Goal: Information Seeking & Learning: Compare options

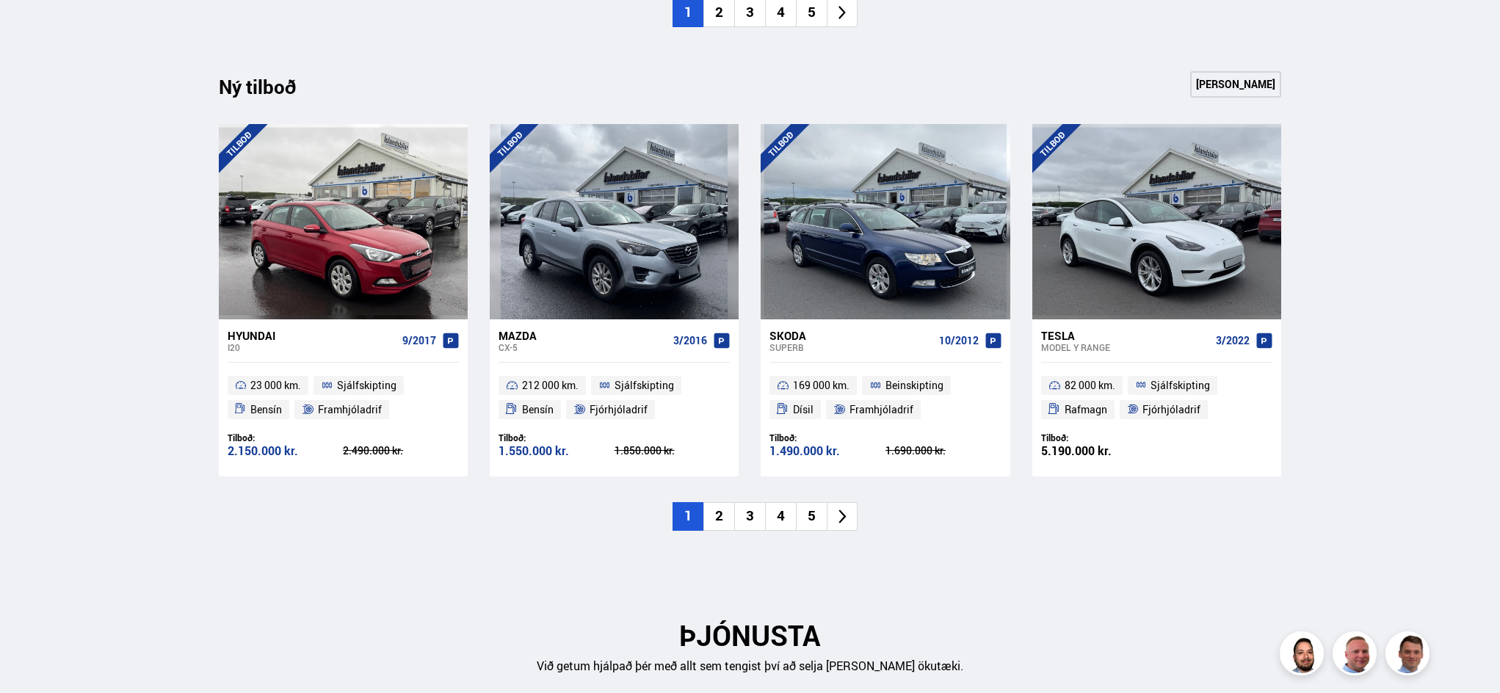
scroll to position [1490, 0]
click at [720, 521] on li "2" at bounding box center [718, 515] width 31 height 29
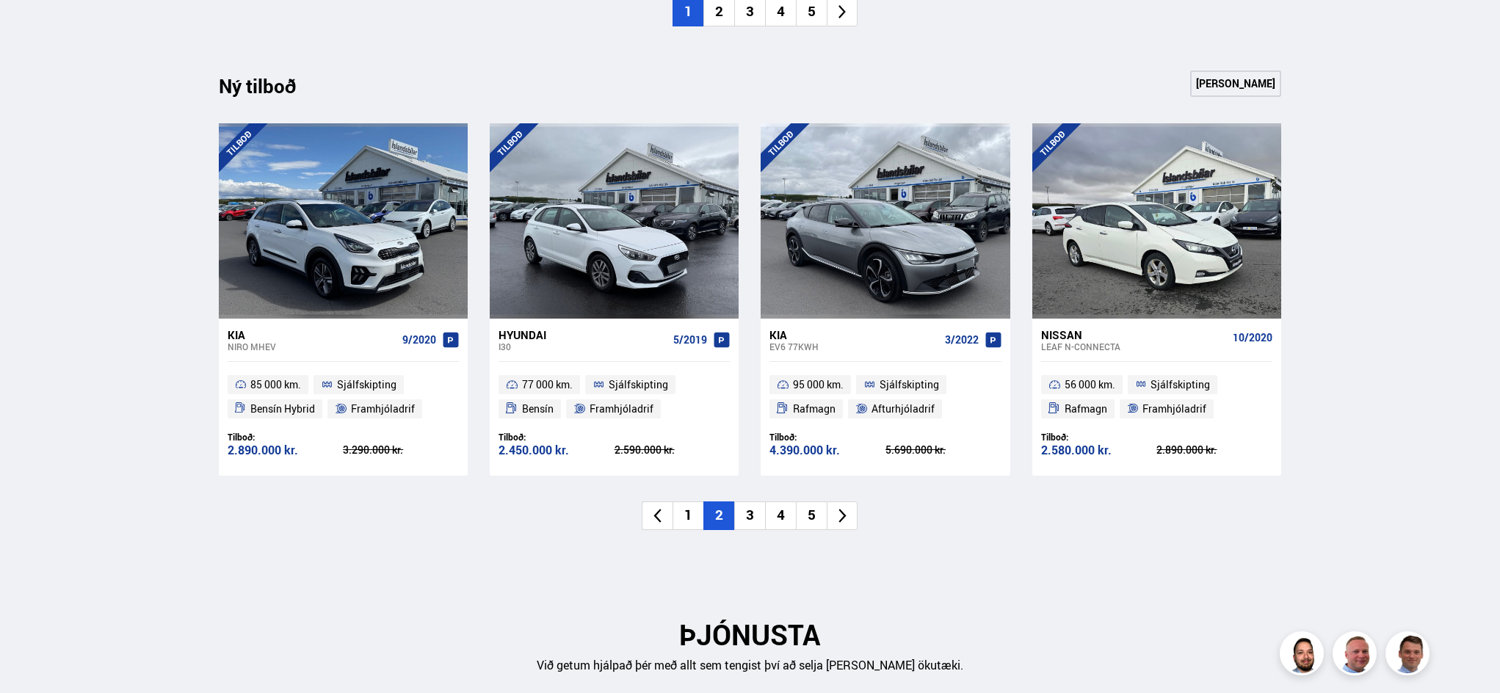
click at [758, 520] on li "3" at bounding box center [749, 515] width 31 height 29
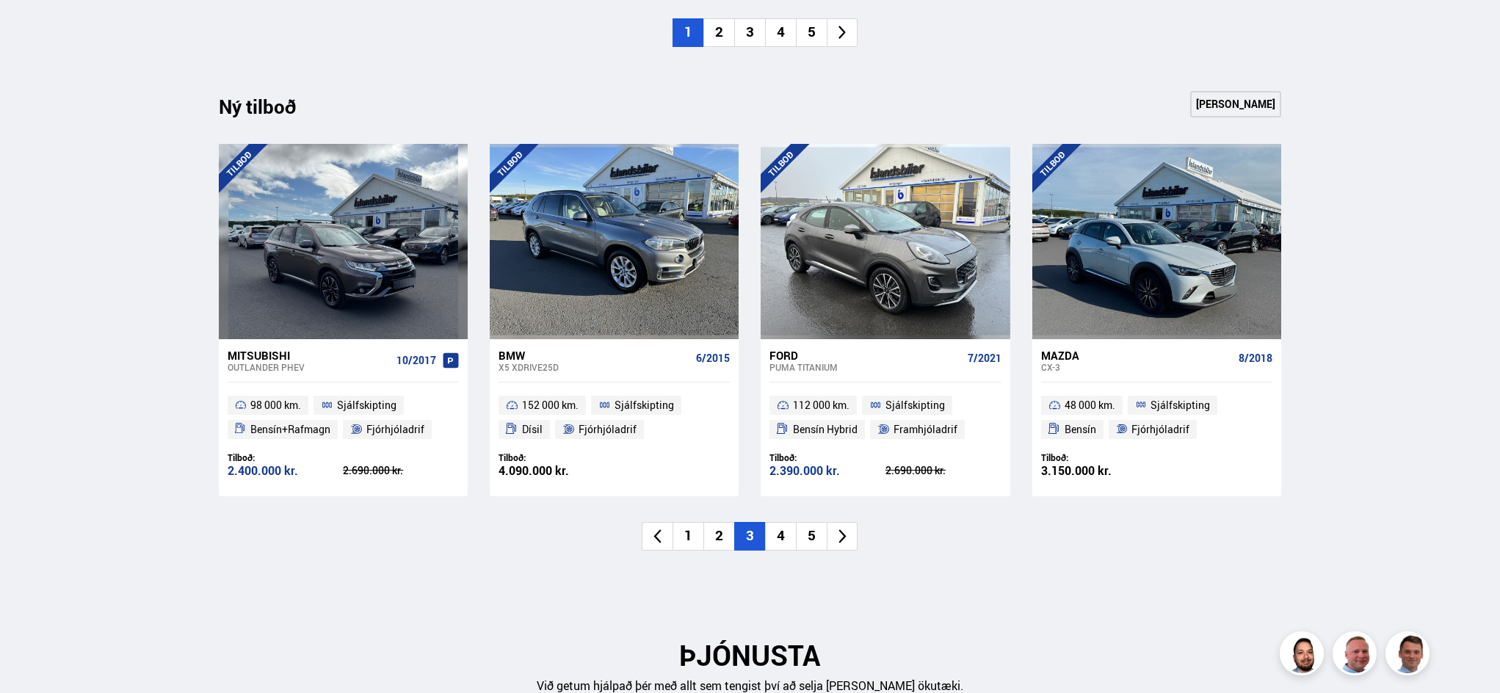
click at [779, 533] on li "4" at bounding box center [780, 536] width 31 height 29
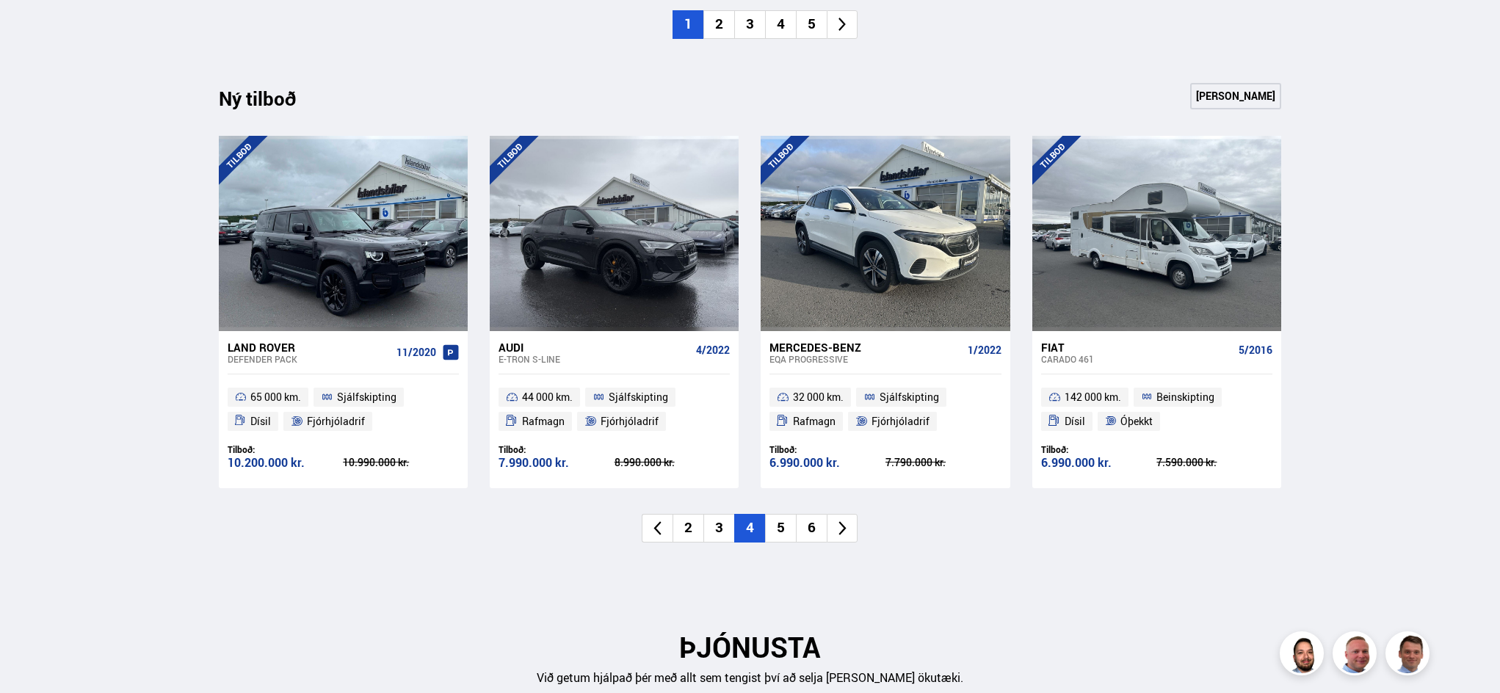
scroll to position [1480, 0]
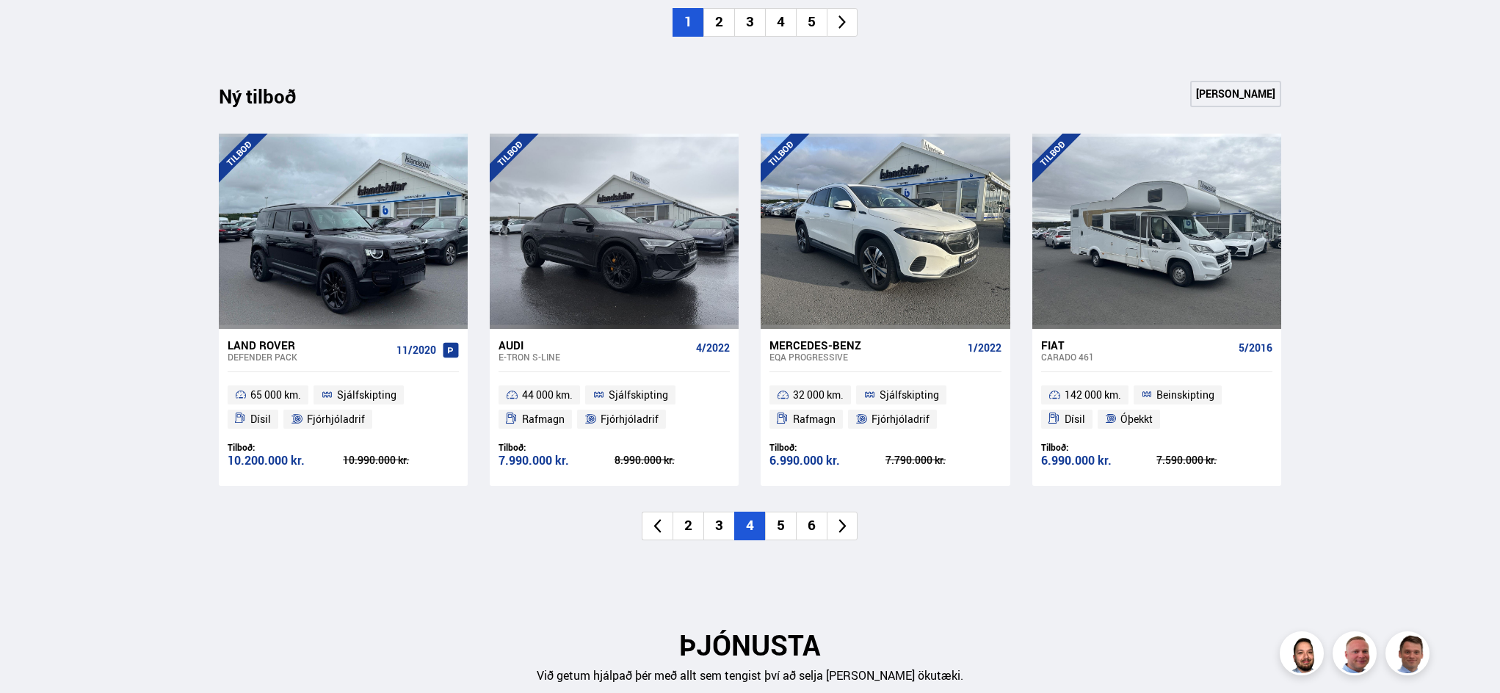
click at [793, 521] on li "5" at bounding box center [780, 526] width 31 height 29
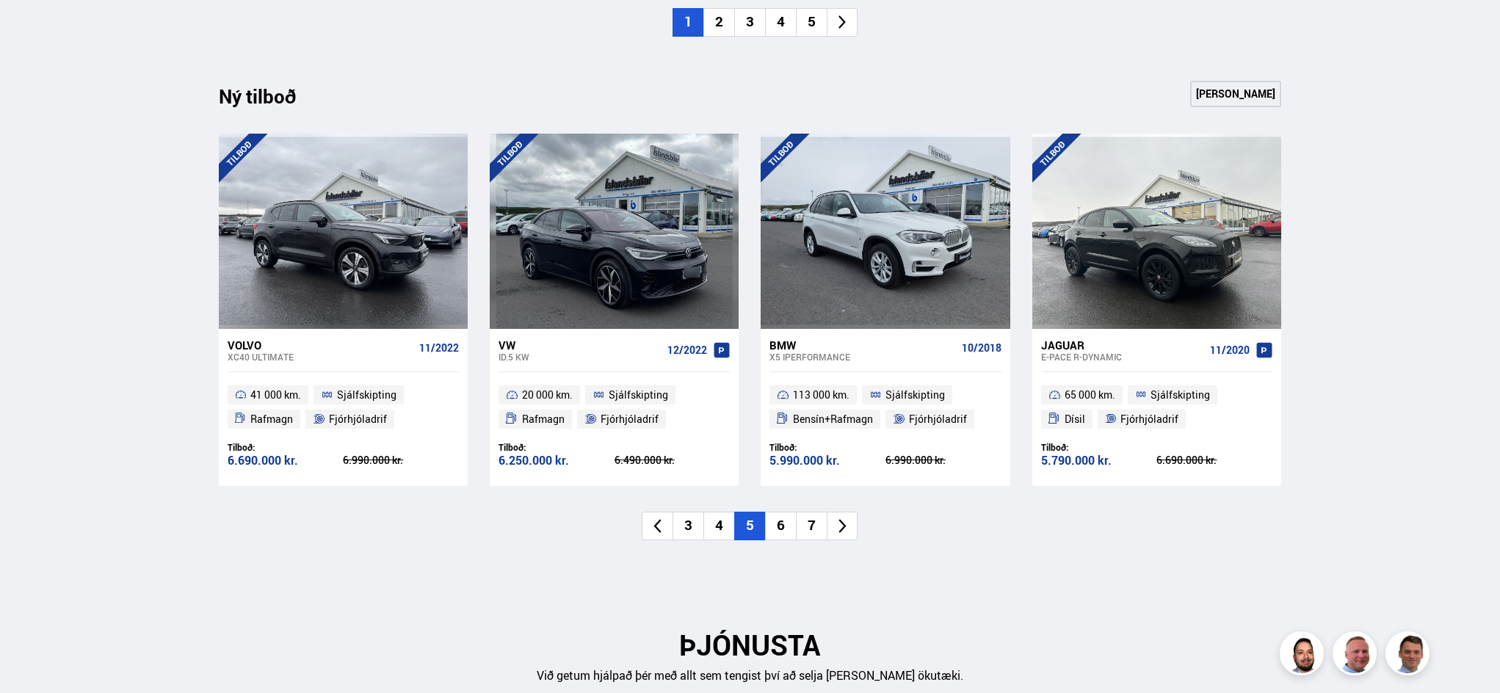
click at [803, 523] on li "7" at bounding box center [811, 526] width 31 height 29
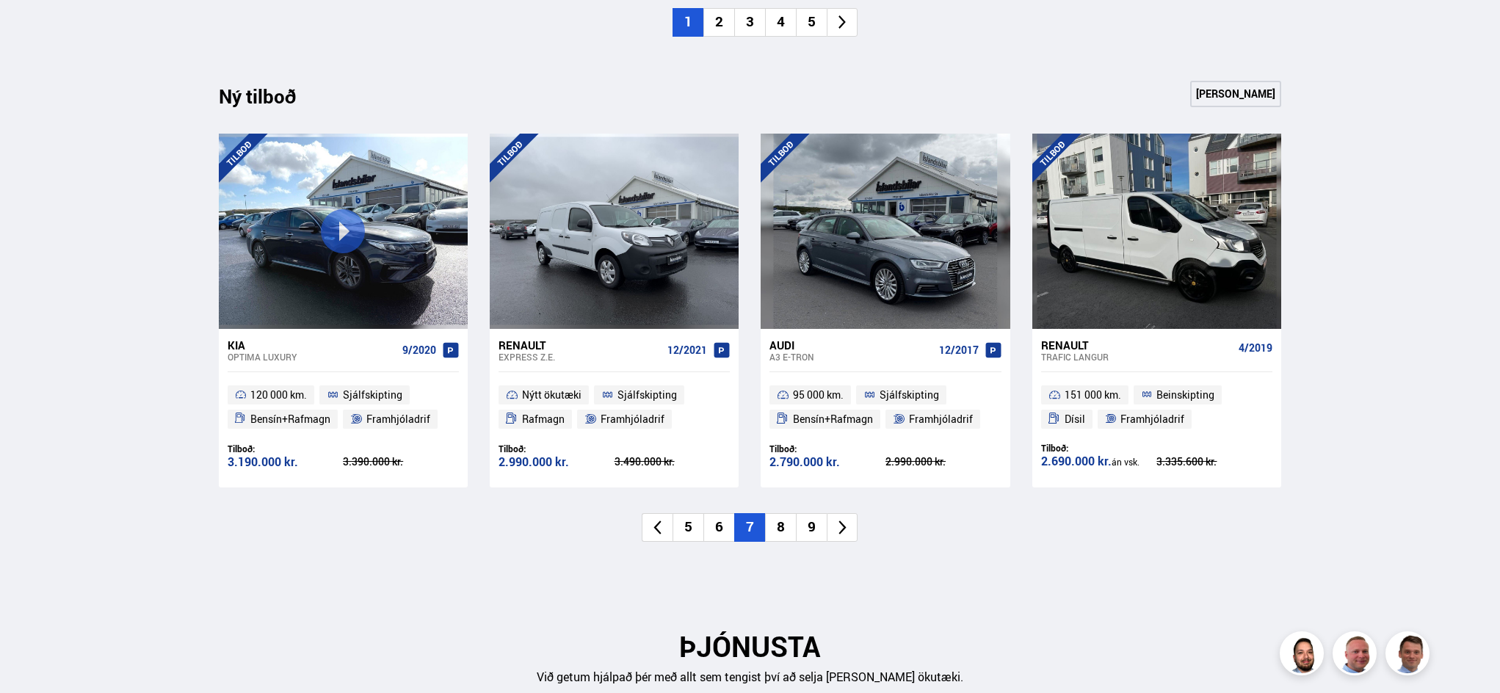
click at [803, 523] on li "9" at bounding box center [811, 527] width 31 height 29
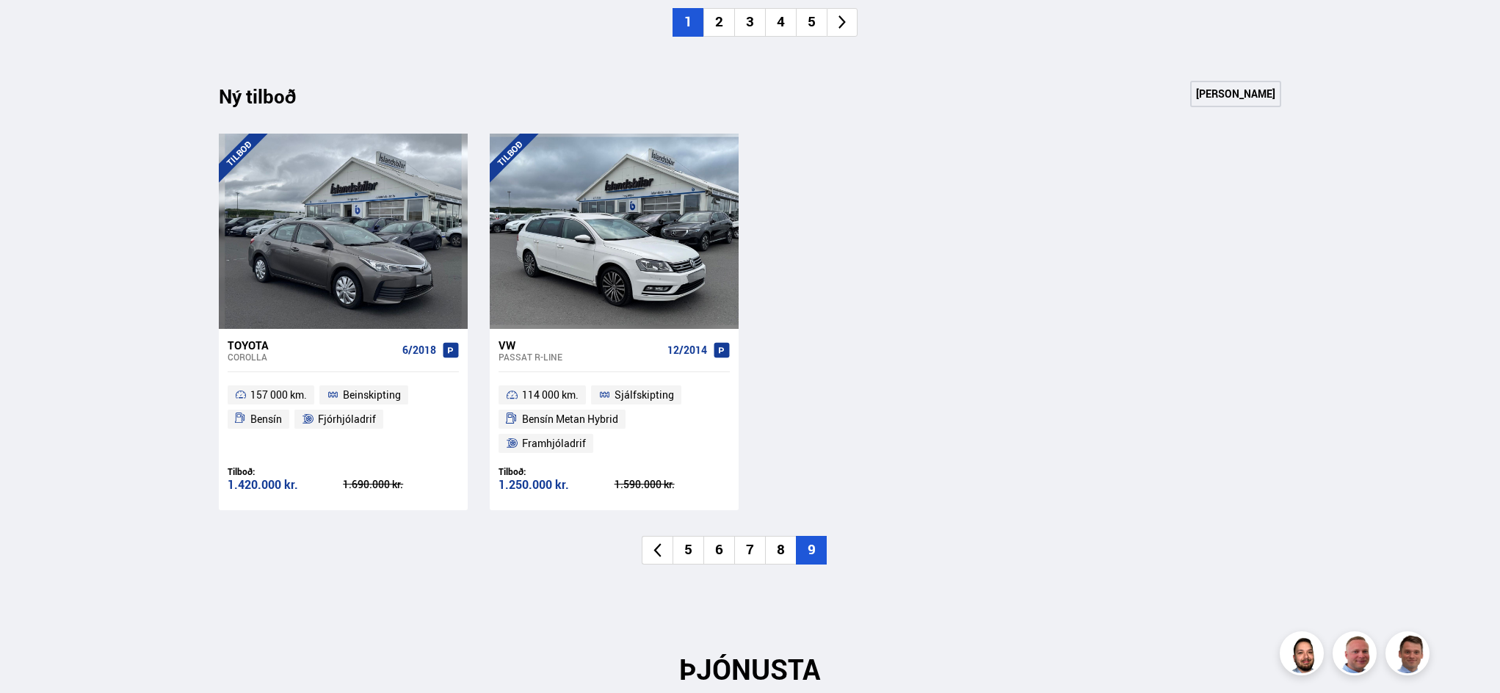
click at [788, 536] on li "8" at bounding box center [780, 550] width 31 height 29
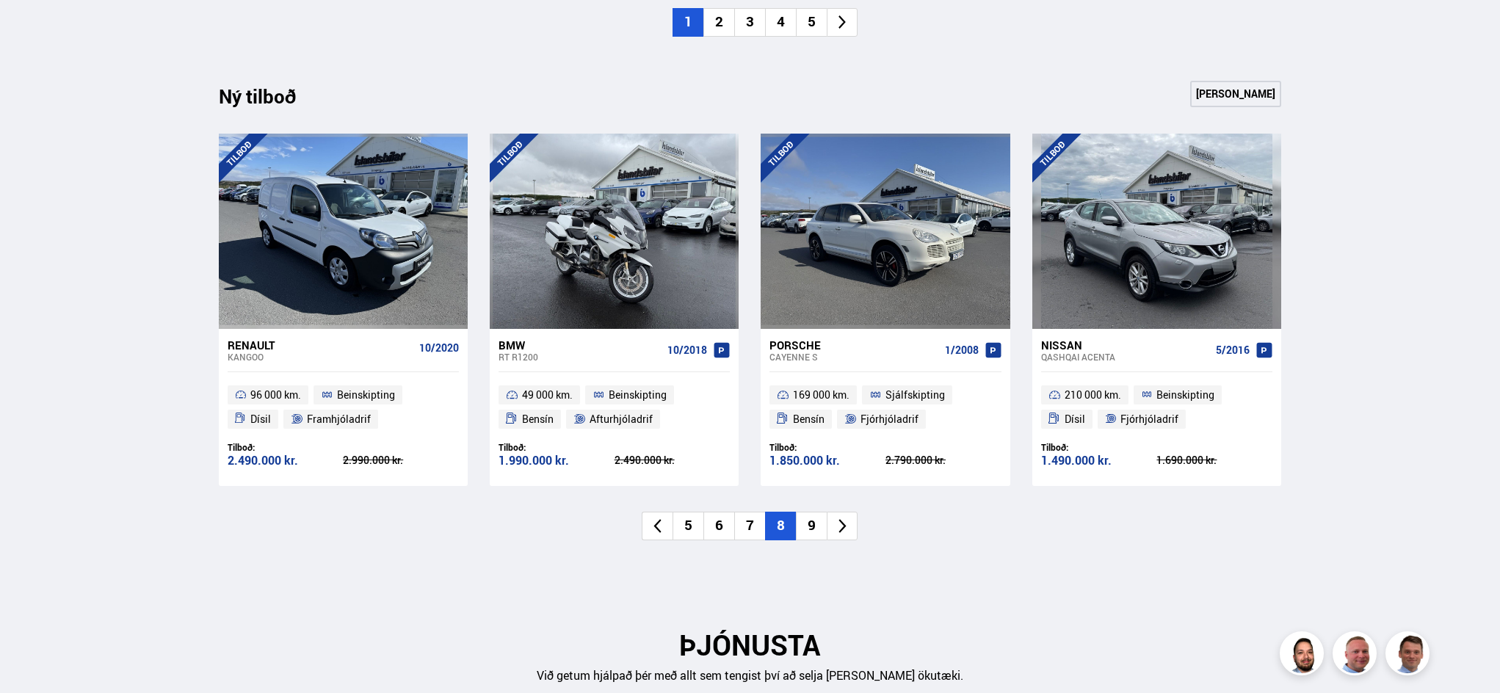
click at [809, 526] on li "9" at bounding box center [811, 526] width 31 height 29
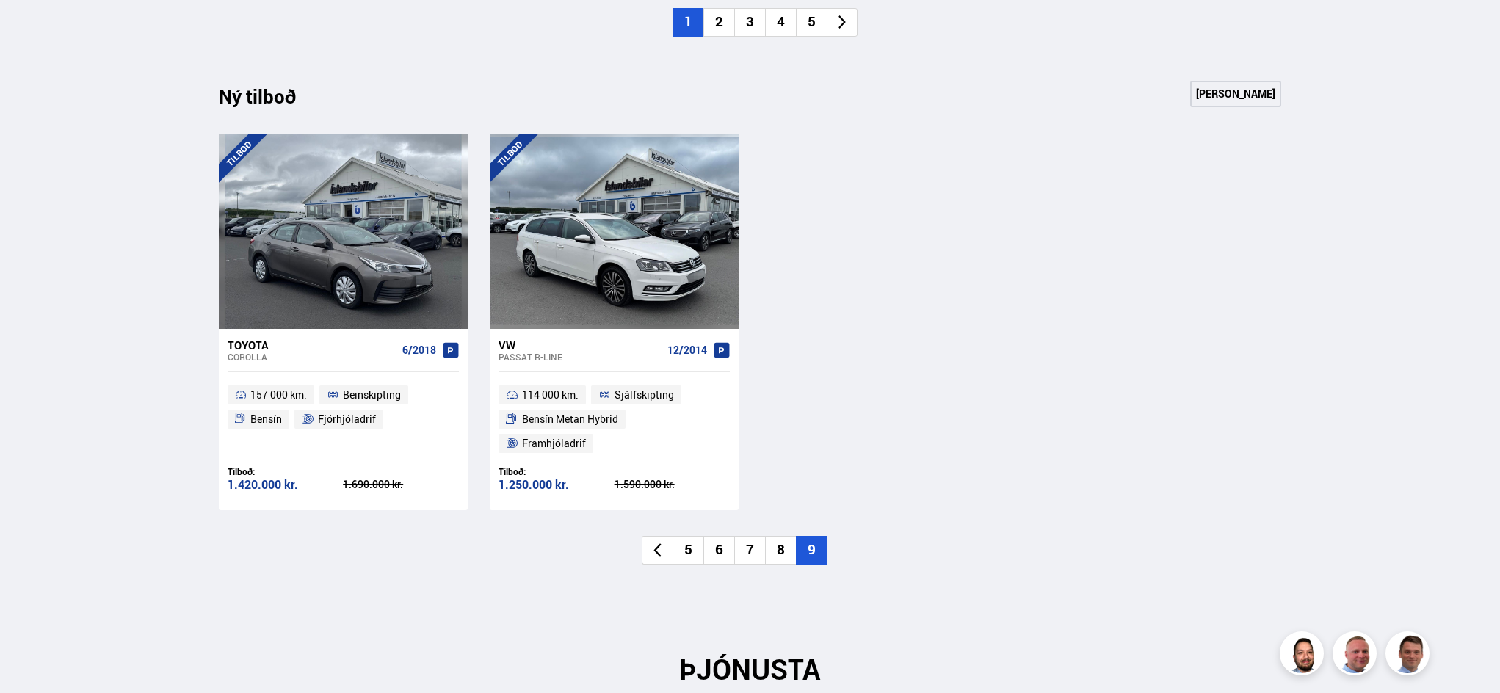
click at [798, 536] on li "9" at bounding box center [811, 550] width 31 height 29
click at [790, 536] on li "8" at bounding box center [780, 550] width 31 height 29
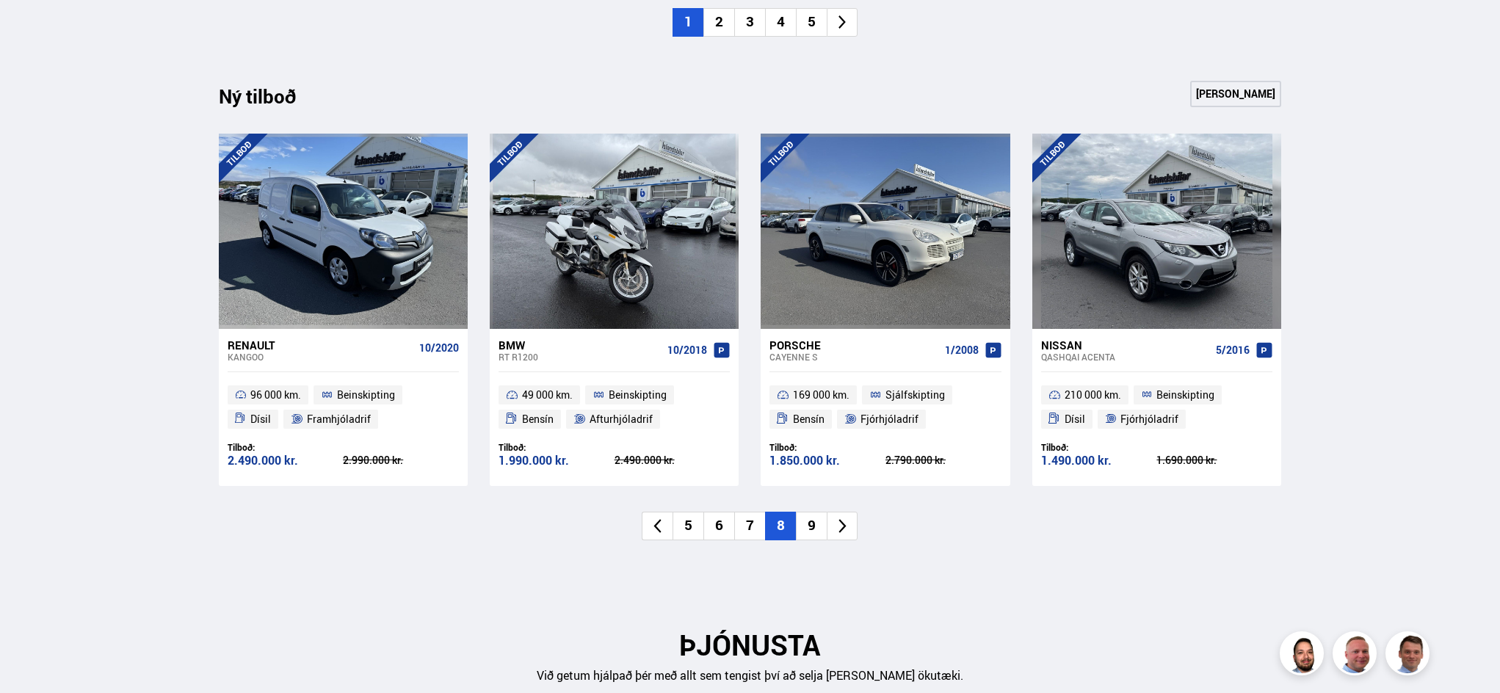
click at [770, 526] on li "8" at bounding box center [780, 526] width 31 height 29
click at [767, 526] on li "8" at bounding box center [780, 526] width 31 height 29
click at [746, 527] on li "7" at bounding box center [749, 526] width 31 height 29
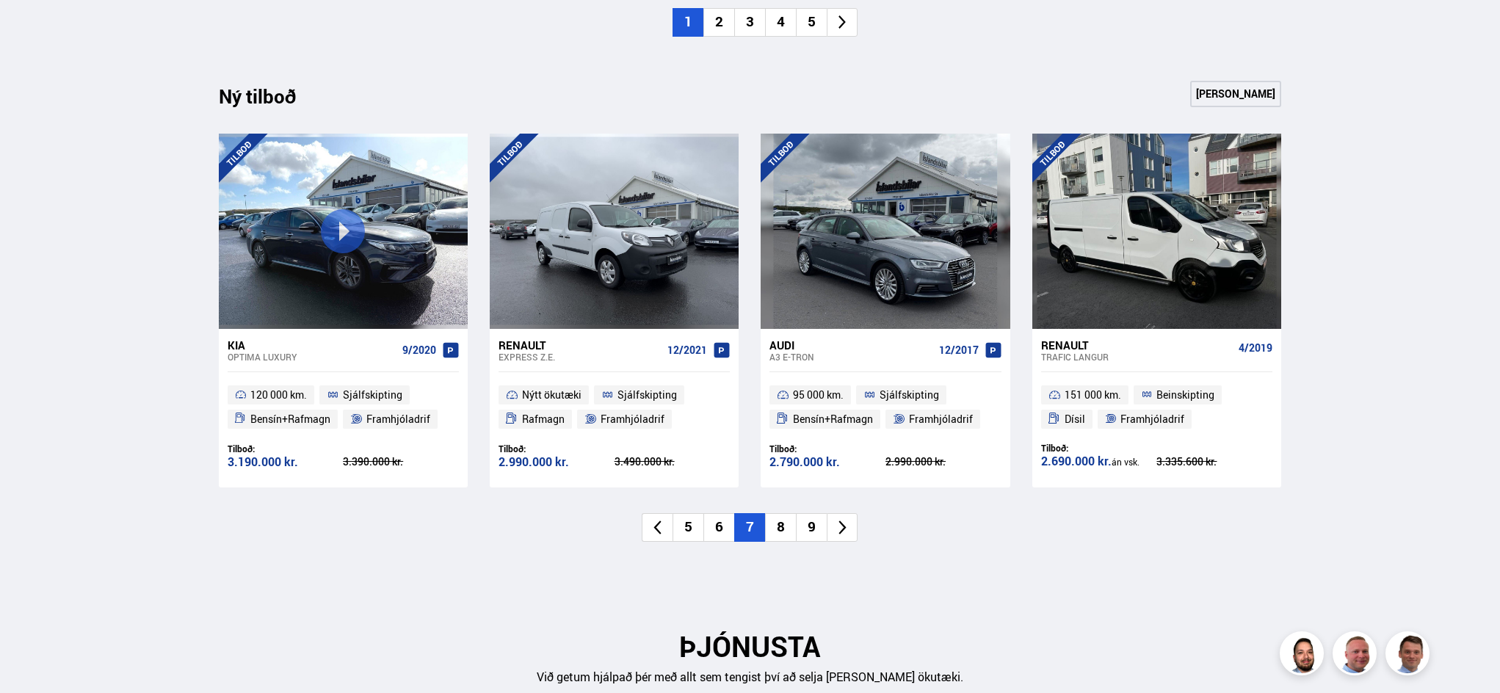
click at [728, 527] on li "6" at bounding box center [718, 527] width 31 height 29
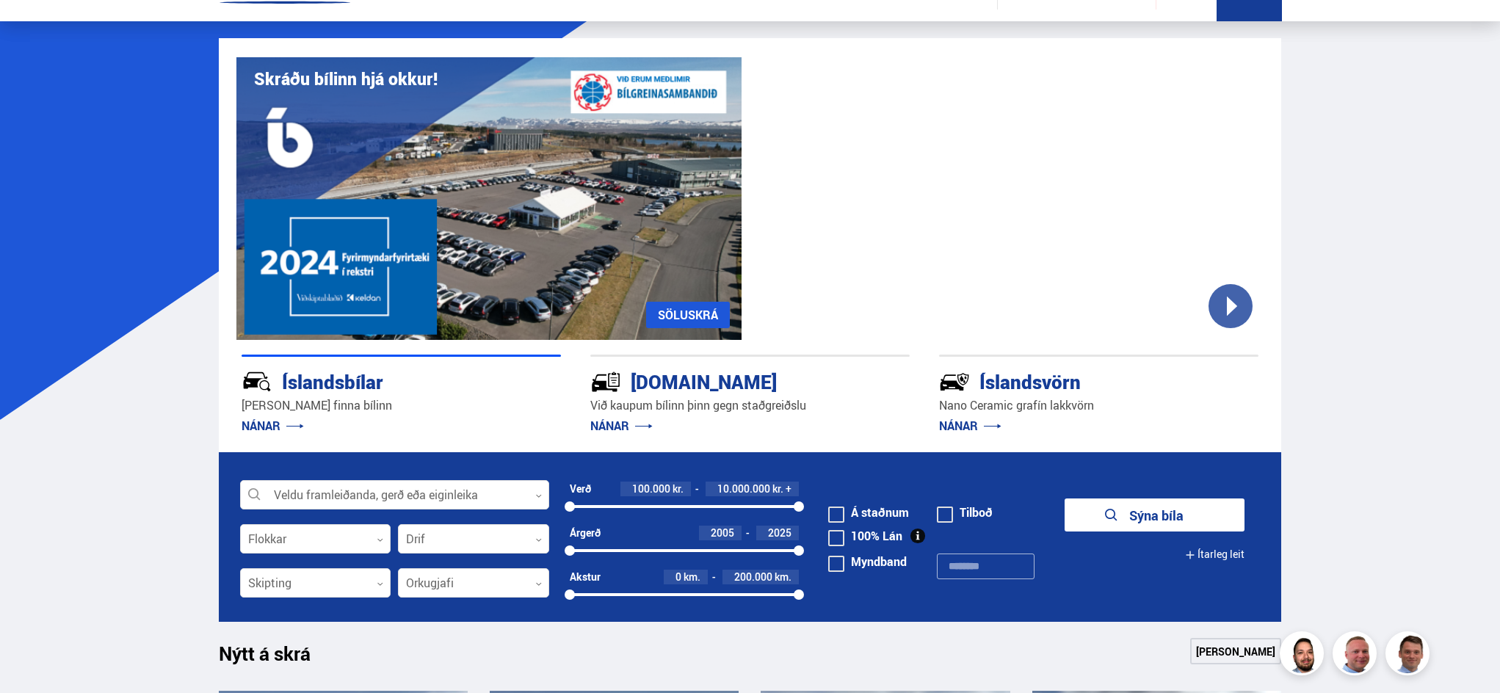
scroll to position [81, 0]
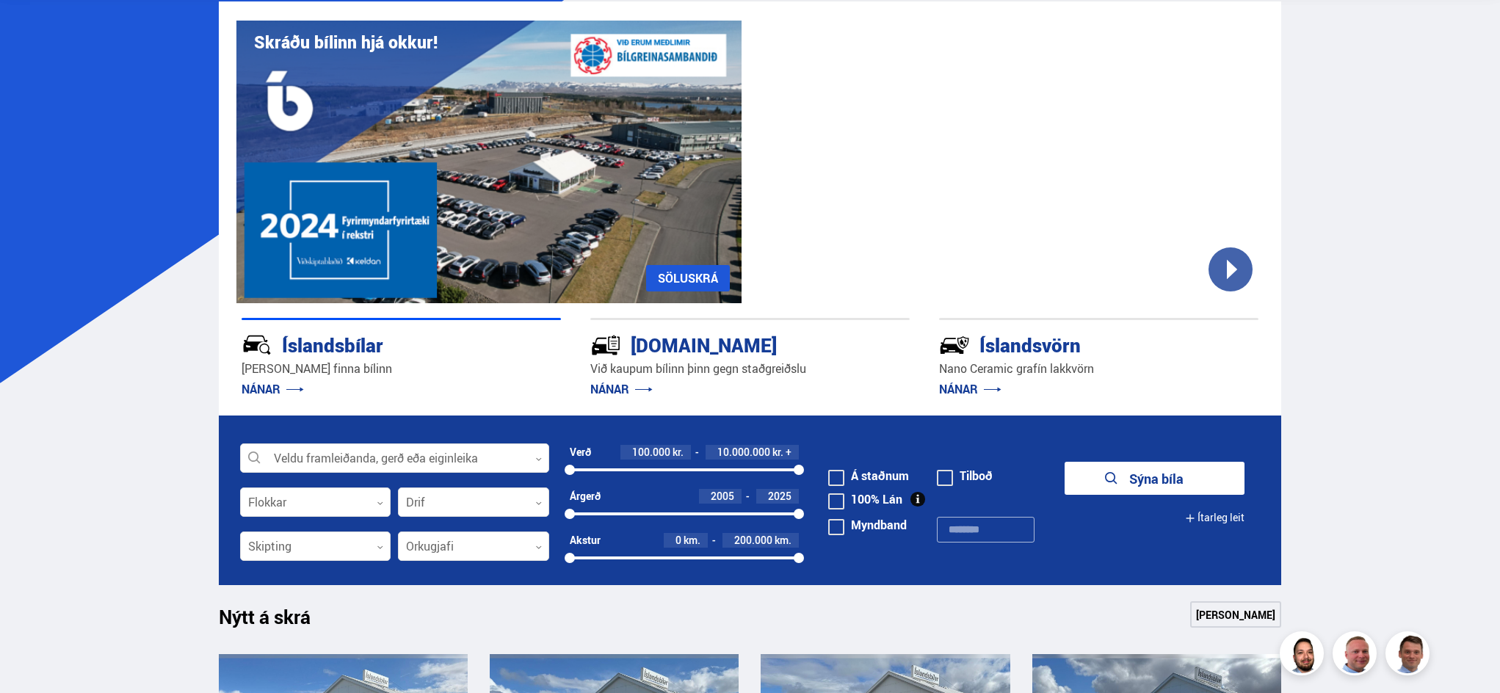
click at [835, 479] on span at bounding box center [836, 478] width 16 height 16
drag, startPoint x: 1128, startPoint y: 481, endPoint x: 1115, endPoint y: 482, distance: 13.2
click at [1128, 481] on button "Sýna 151 bíla" at bounding box center [1155, 478] width 180 height 33
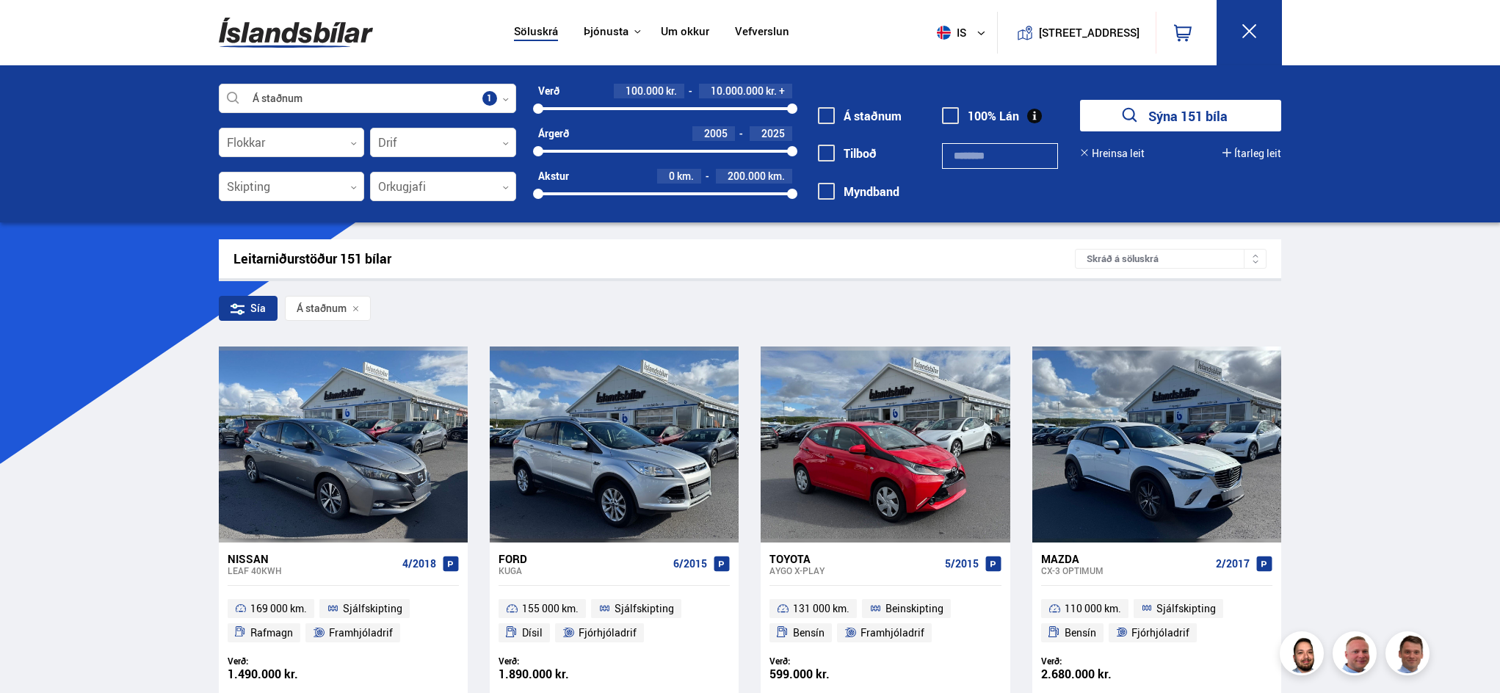
scroll to position [2, 0]
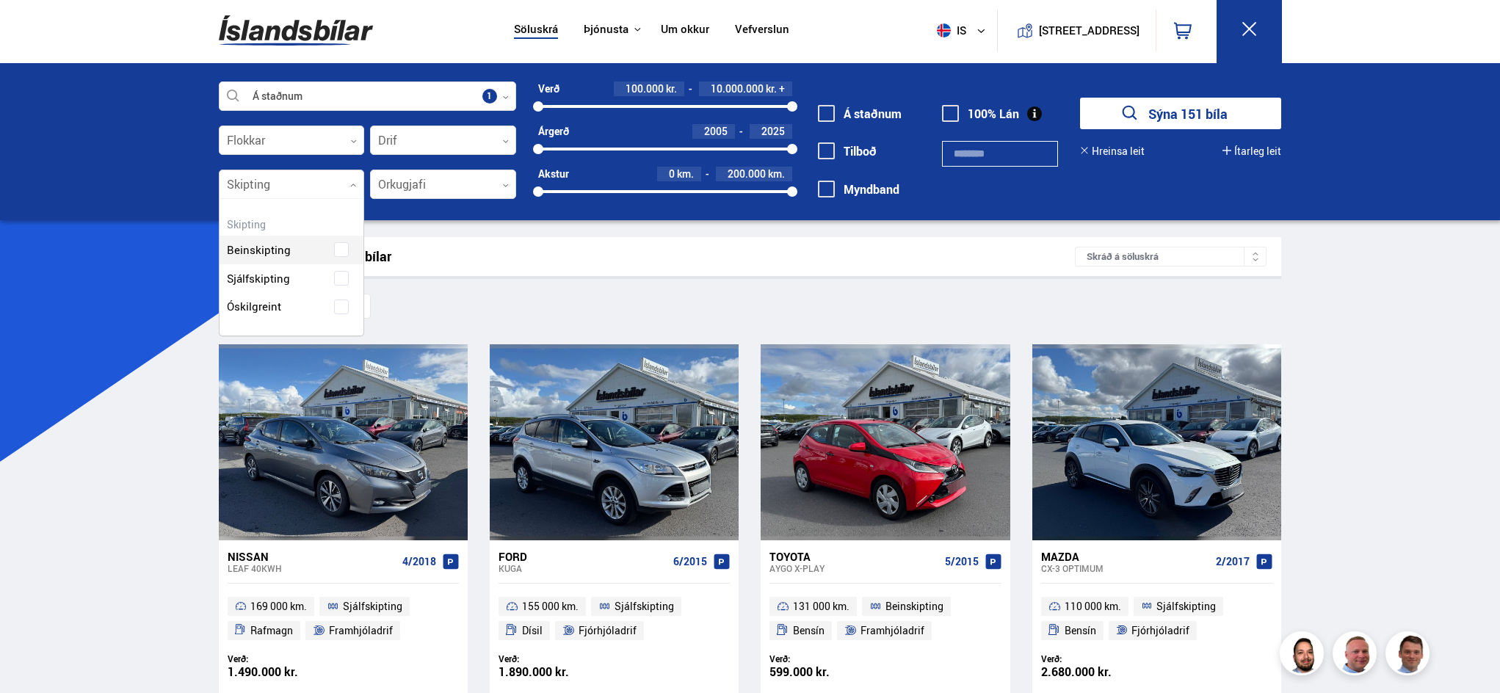
click at [347, 192] on div at bounding box center [292, 184] width 146 height 29
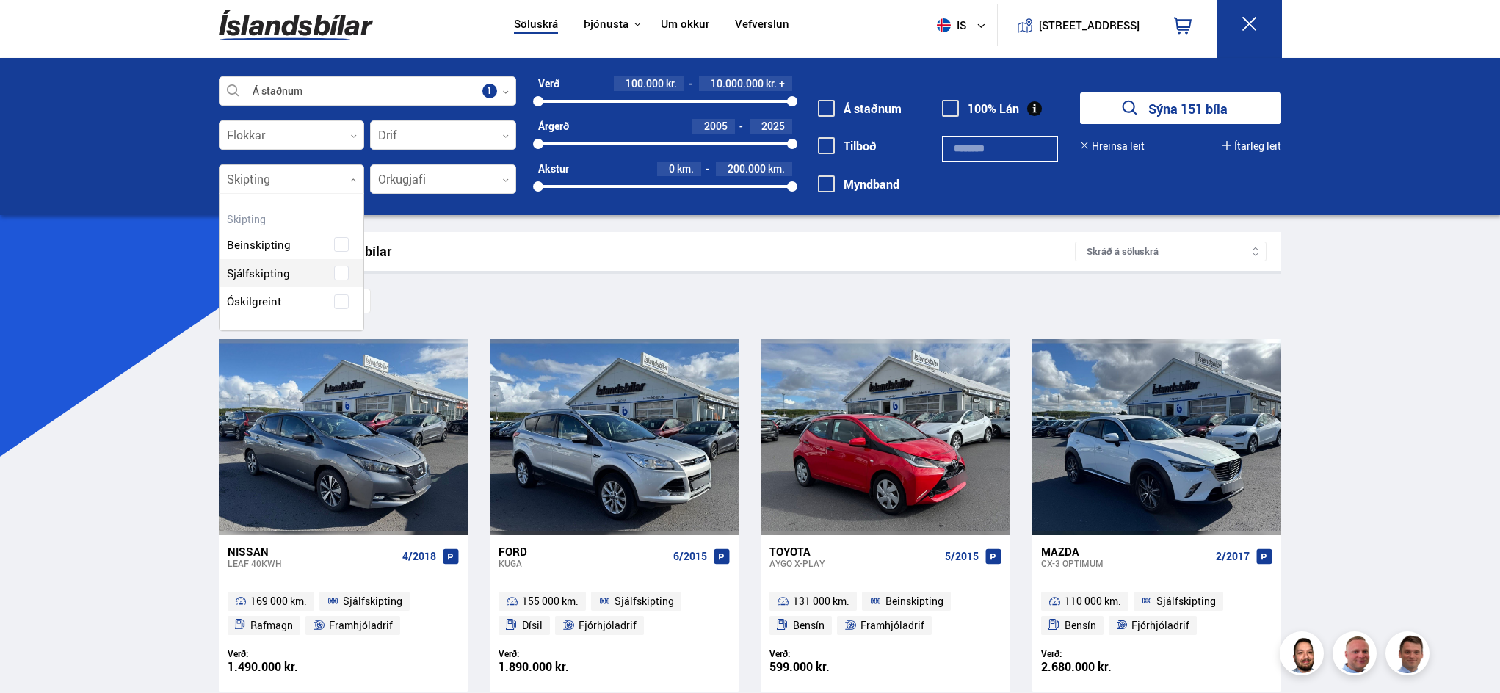
scroll to position [165, 145]
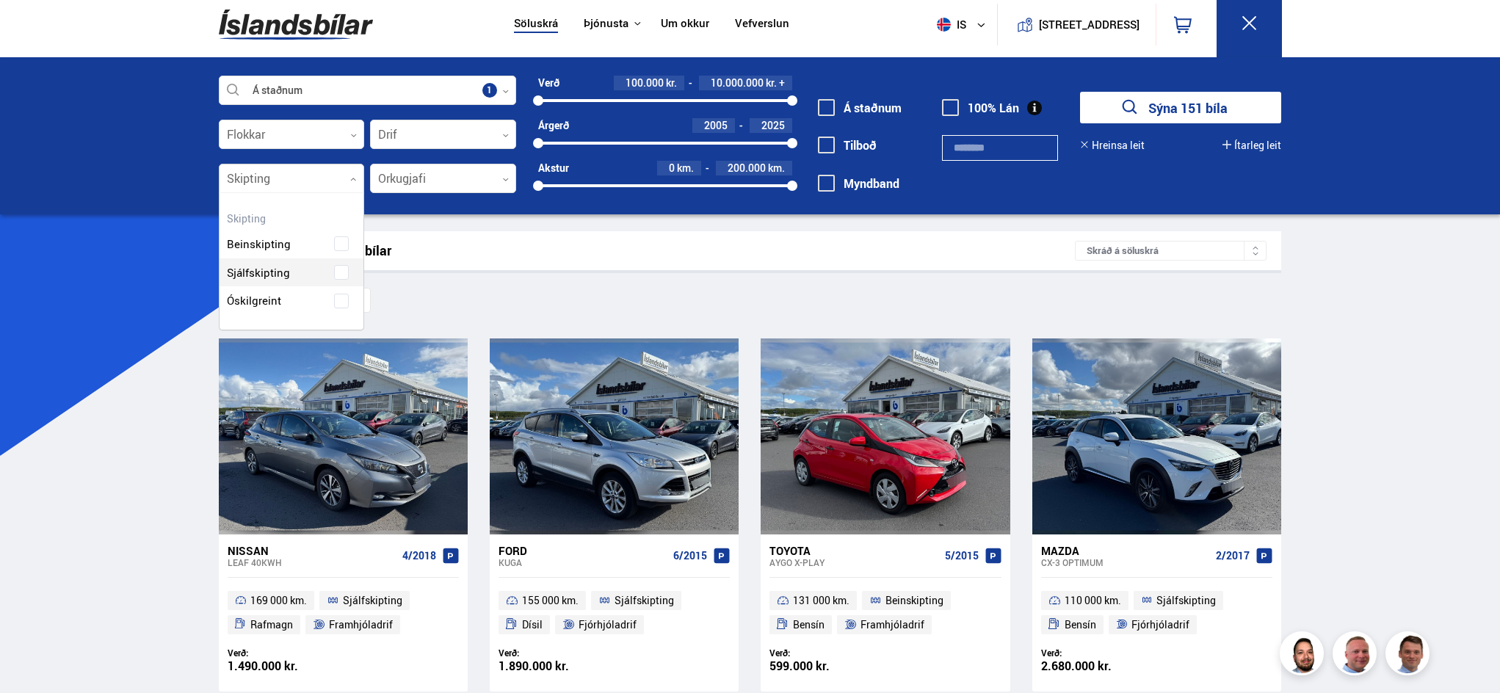
click at [341, 272] on div "Beinskipting Sjálfskipting Óskilgreint" at bounding box center [292, 261] width 145 height 107
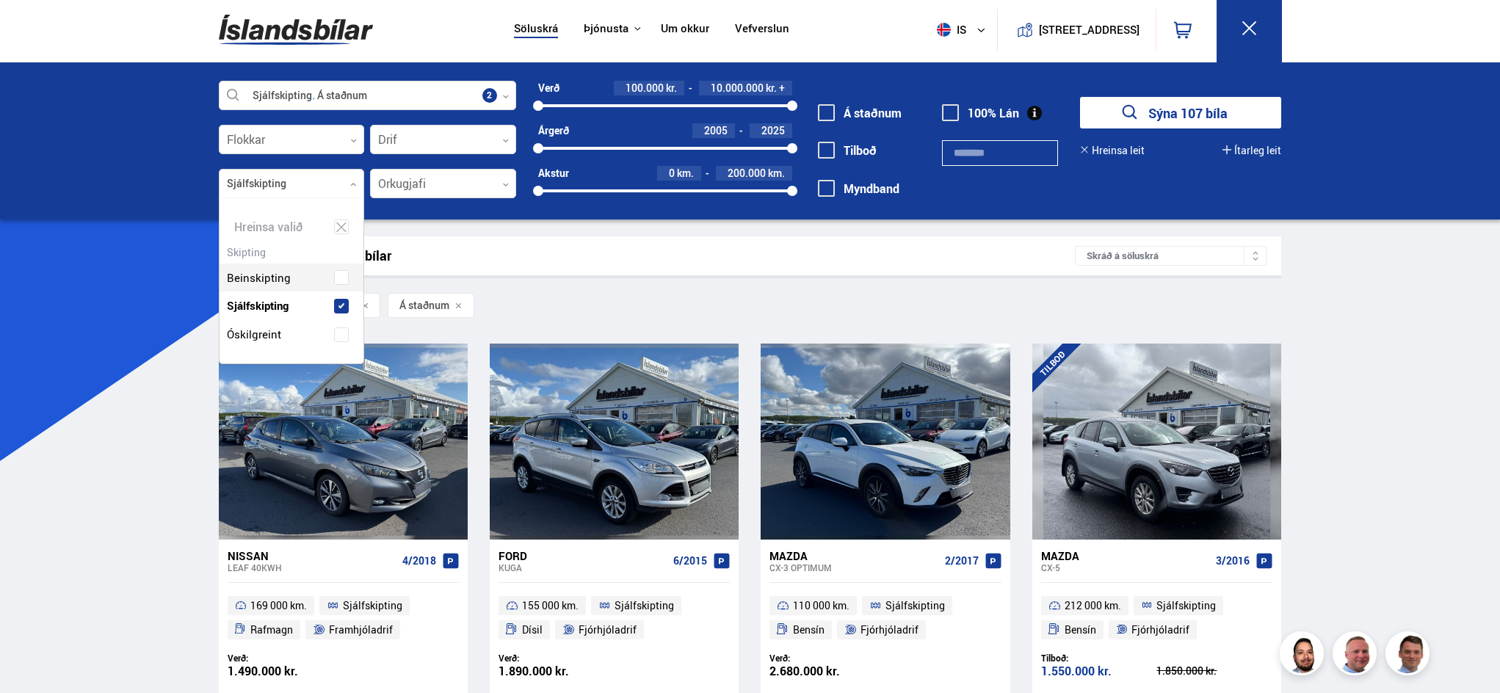
scroll to position [6, 0]
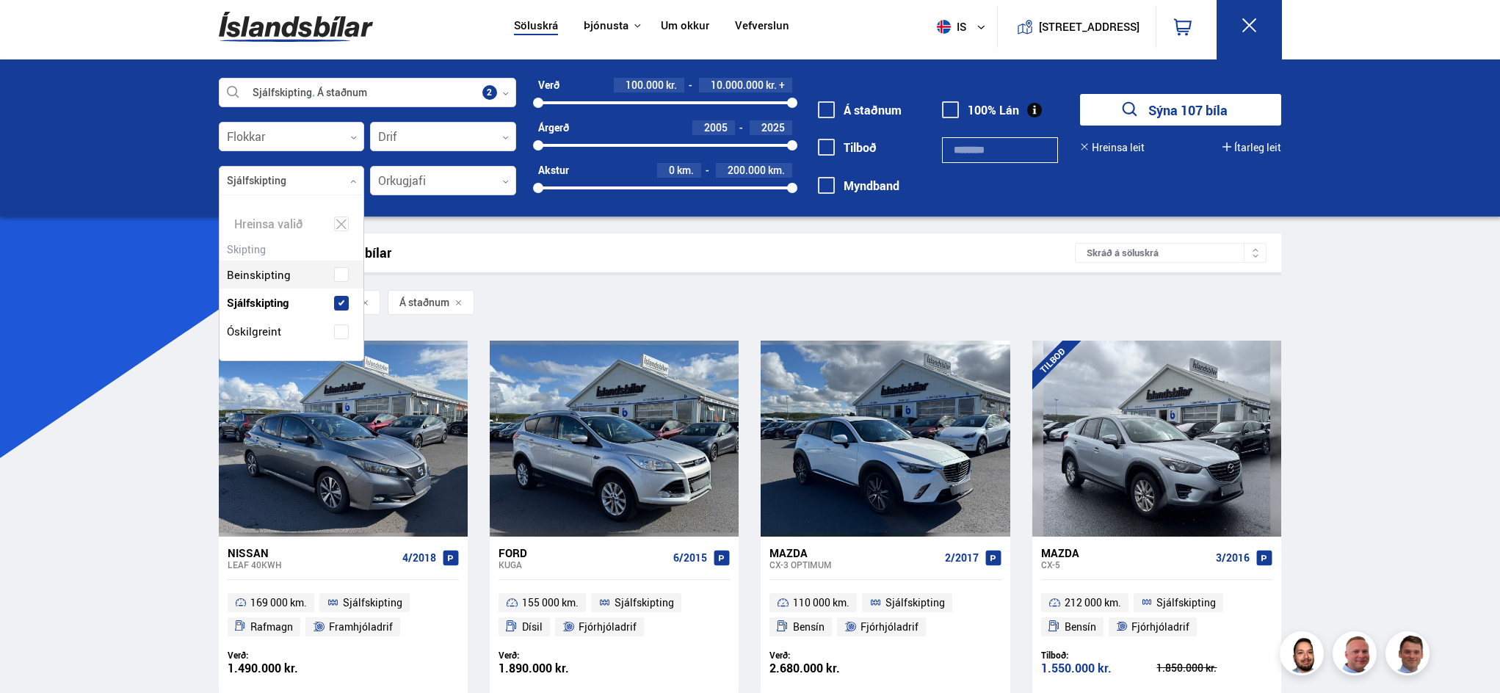
click at [849, 260] on div "Leitarniðurstöður 107 bílar" at bounding box center [654, 252] width 842 height 15
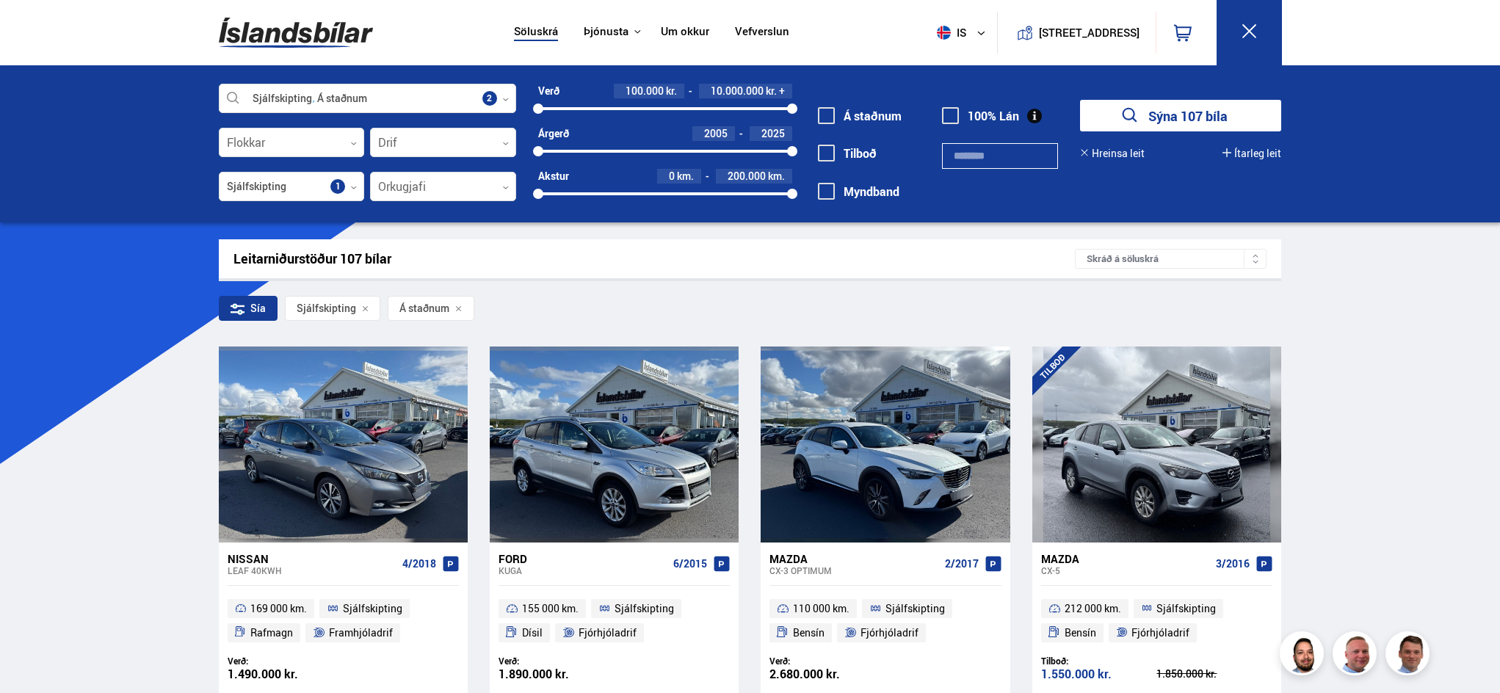
scroll to position [1, 0]
click at [231, 311] on icon at bounding box center [238, 308] width 14 height 14
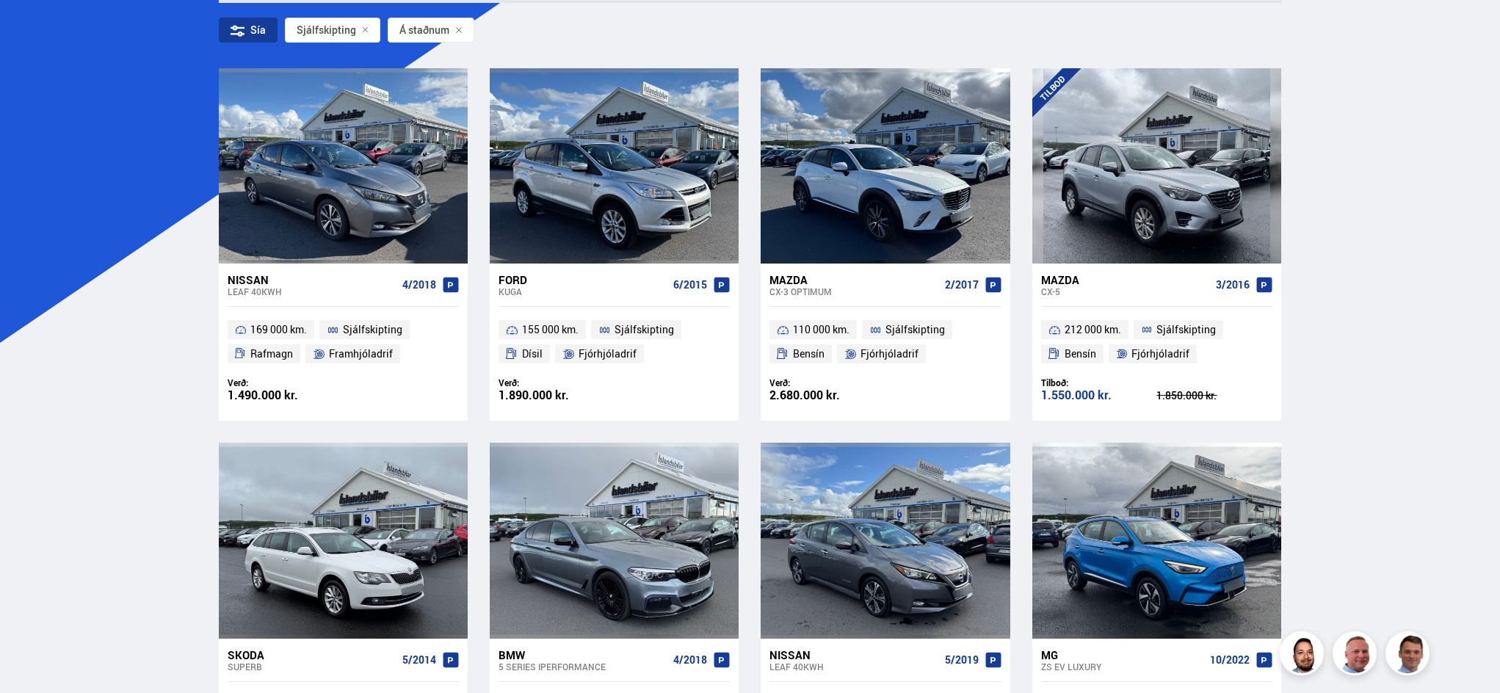
scroll to position [0, 0]
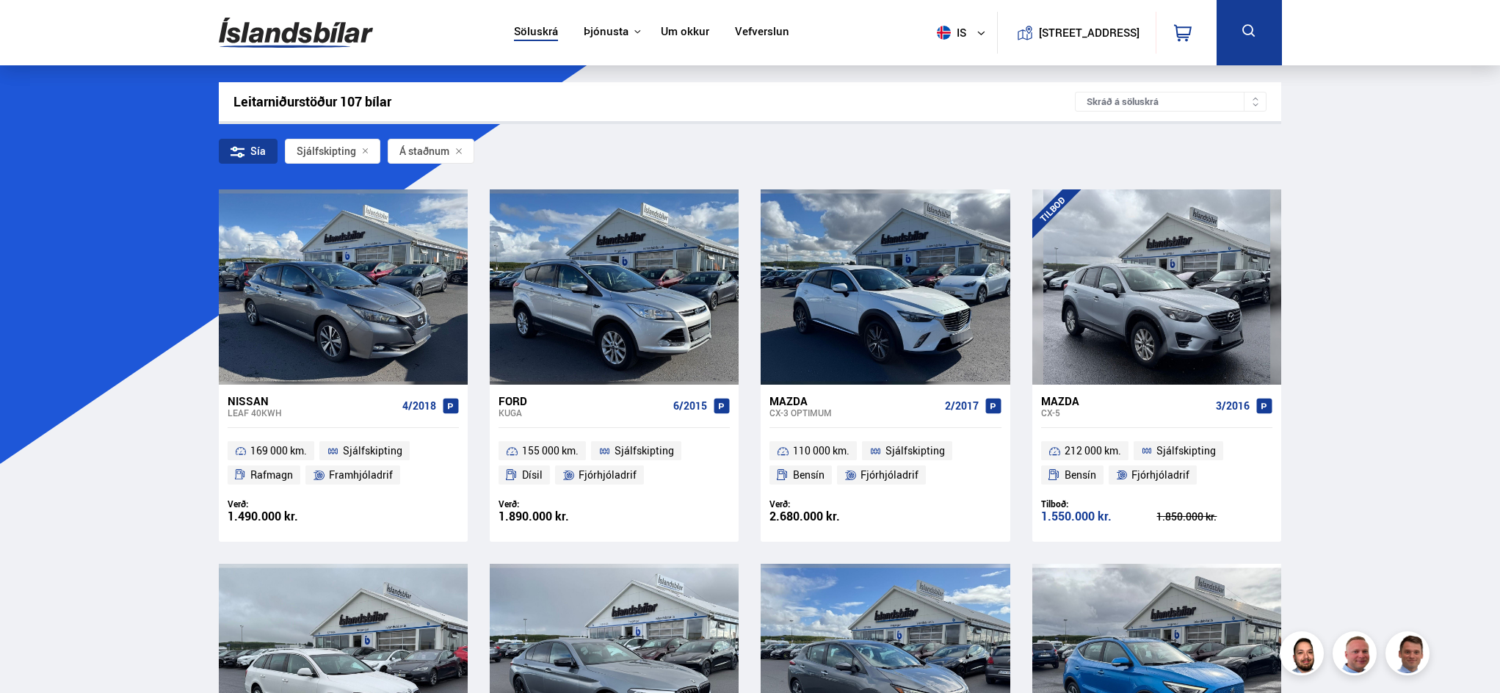
click at [1261, 102] on div at bounding box center [1255, 102] width 23 height 18
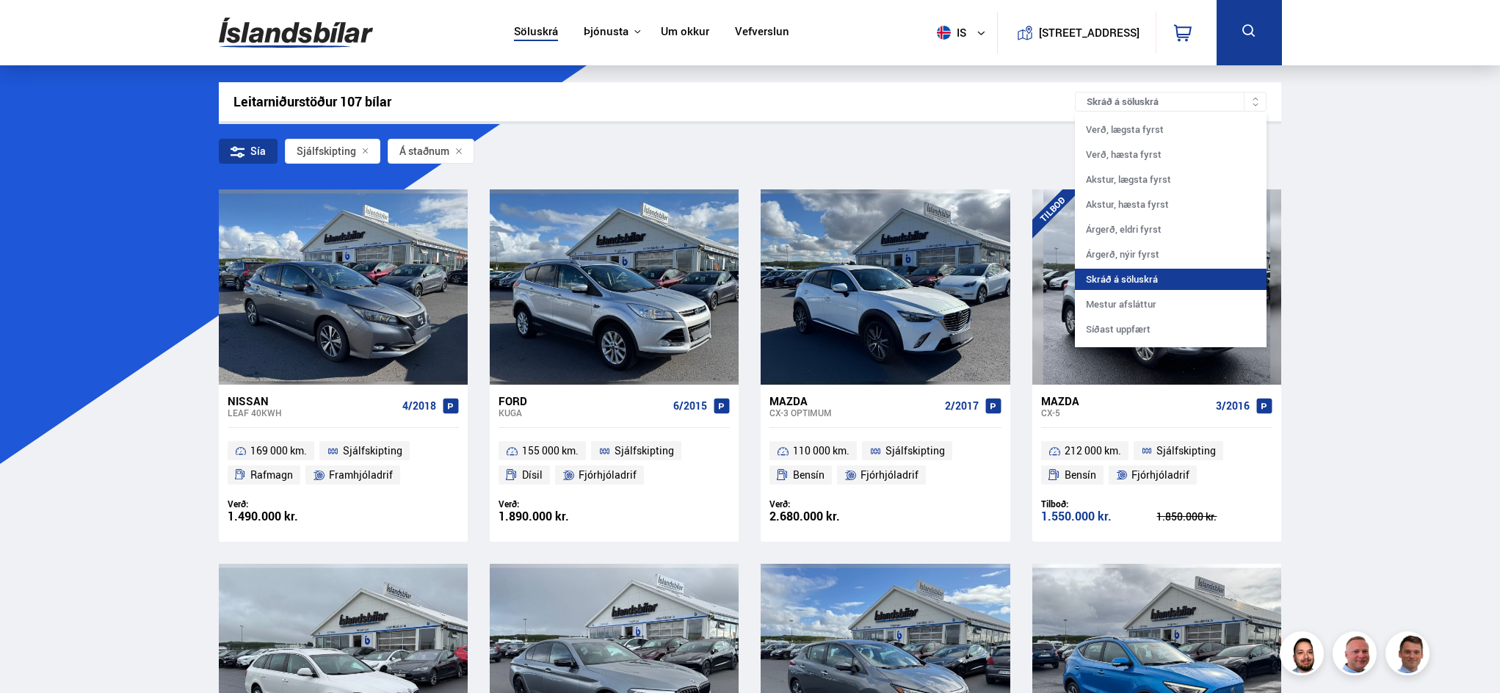
click at [1211, 127] on div "Verð, lægsta fyrst" at bounding box center [1171, 129] width 192 height 21
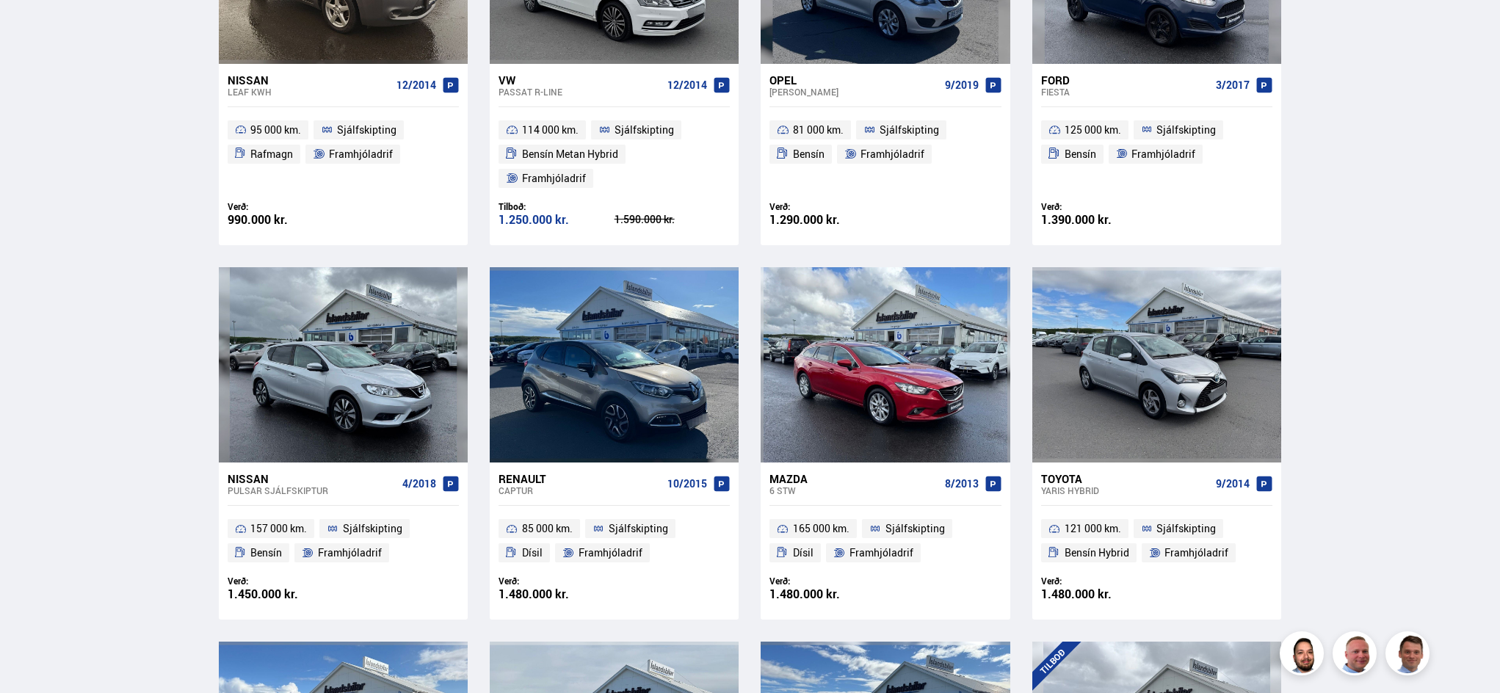
scroll to position [872, 0]
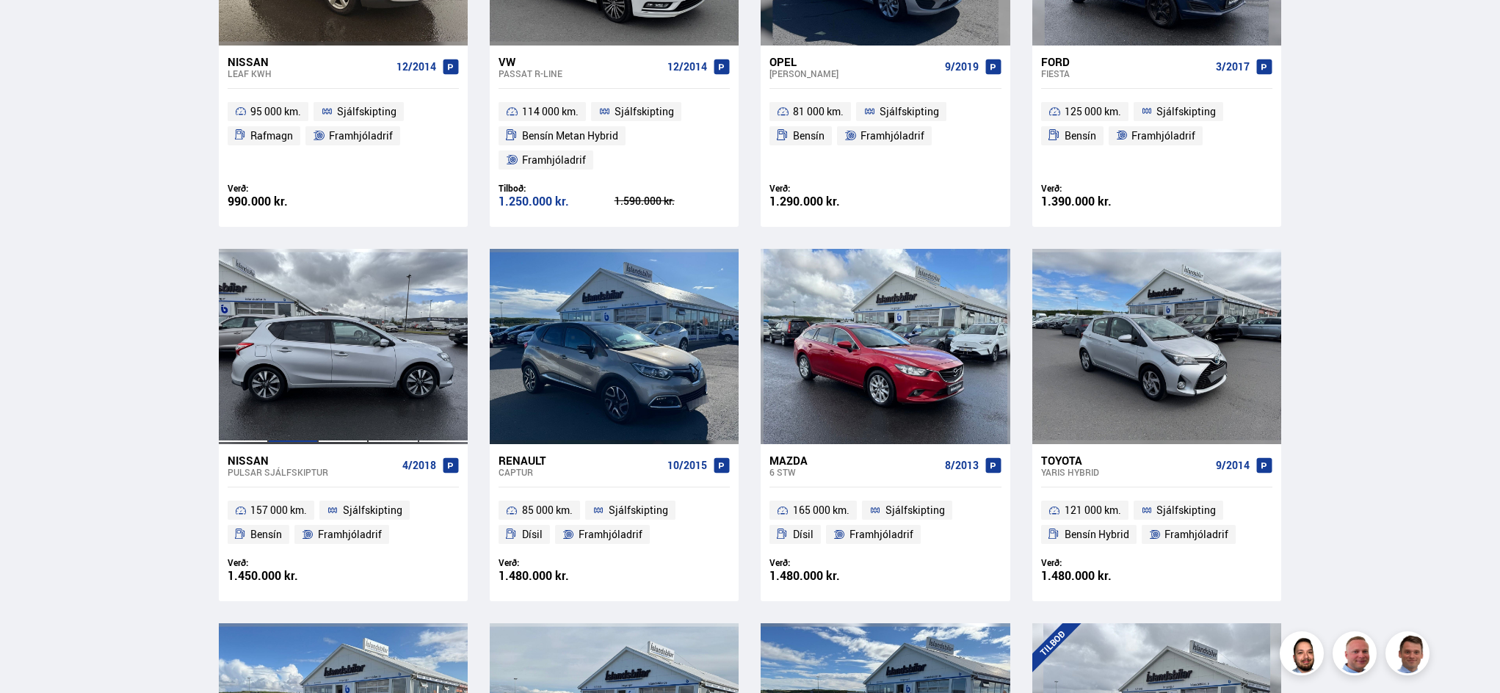
click at [303, 326] on div at bounding box center [293, 346] width 50 height 195
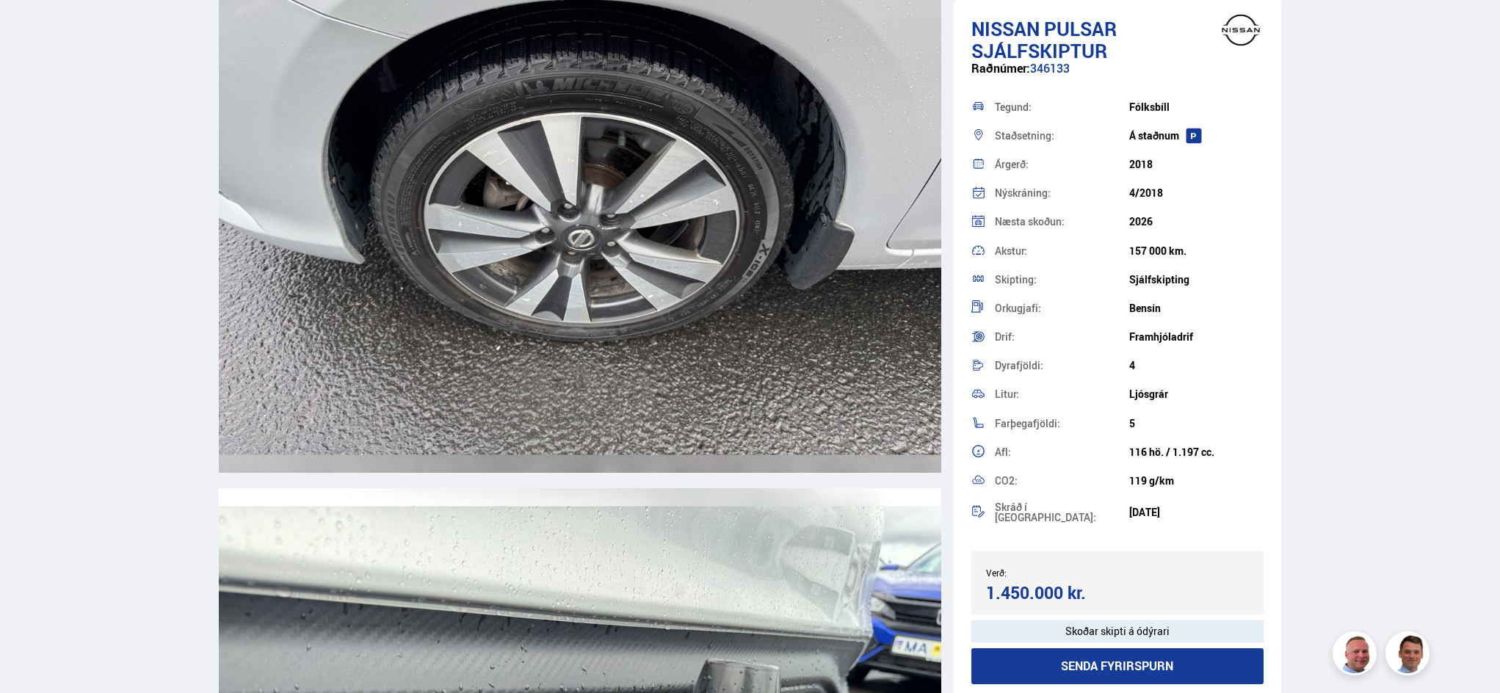
scroll to position [16402, 0]
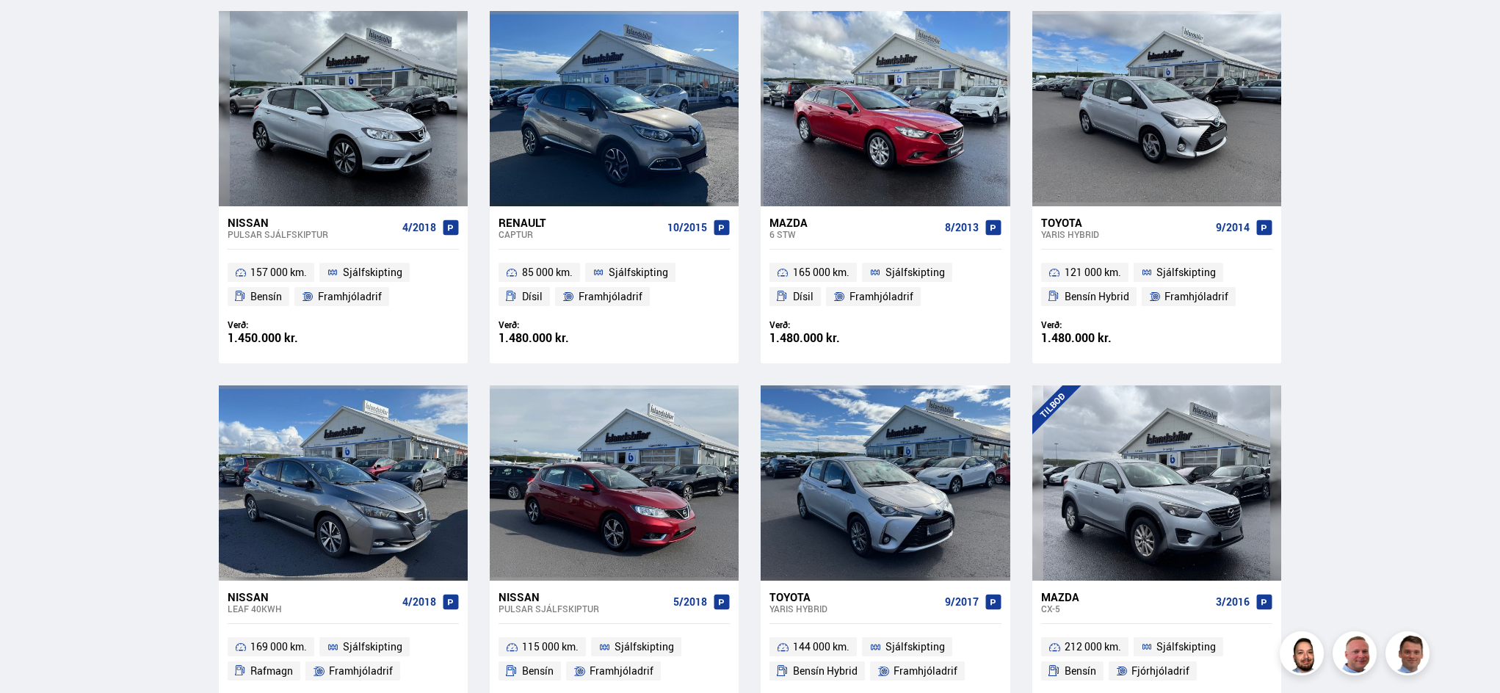
scroll to position [910, 0]
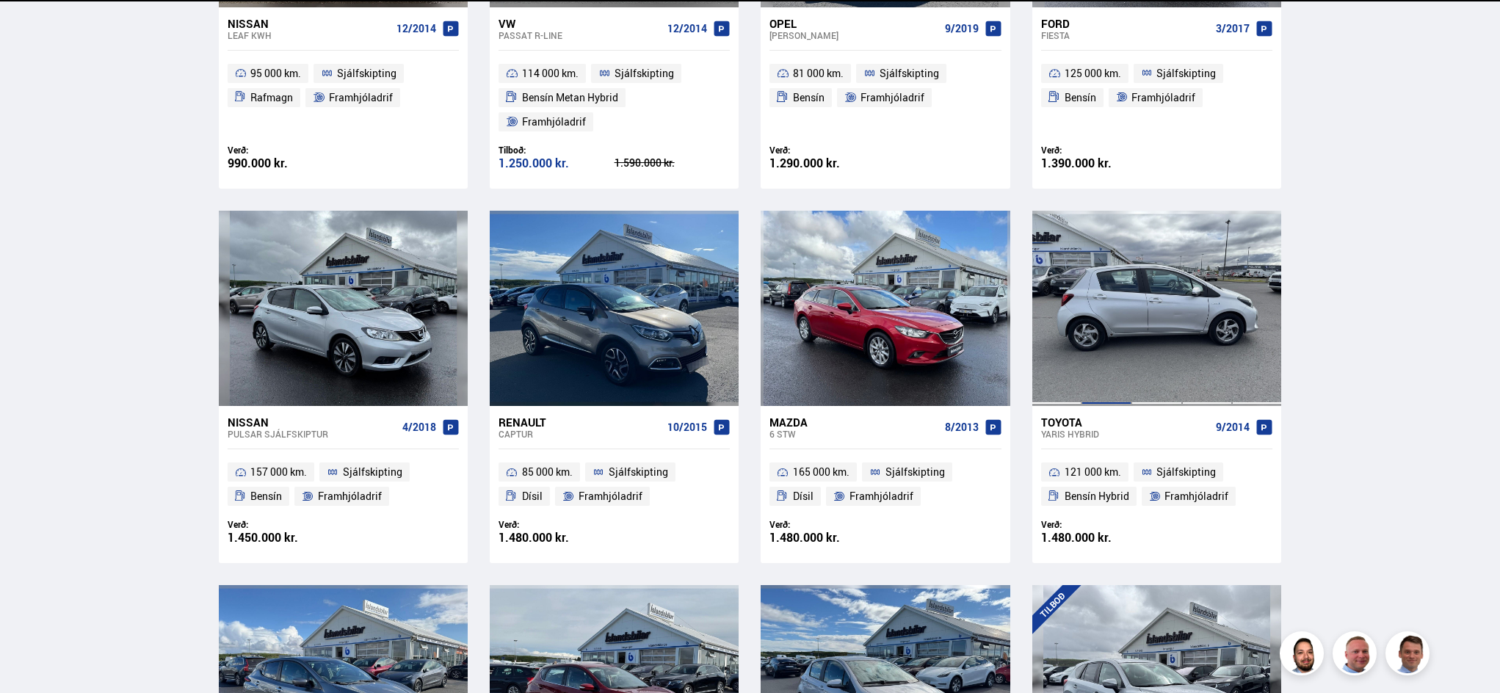
click at [1124, 274] on div at bounding box center [1107, 308] width 50 height 195
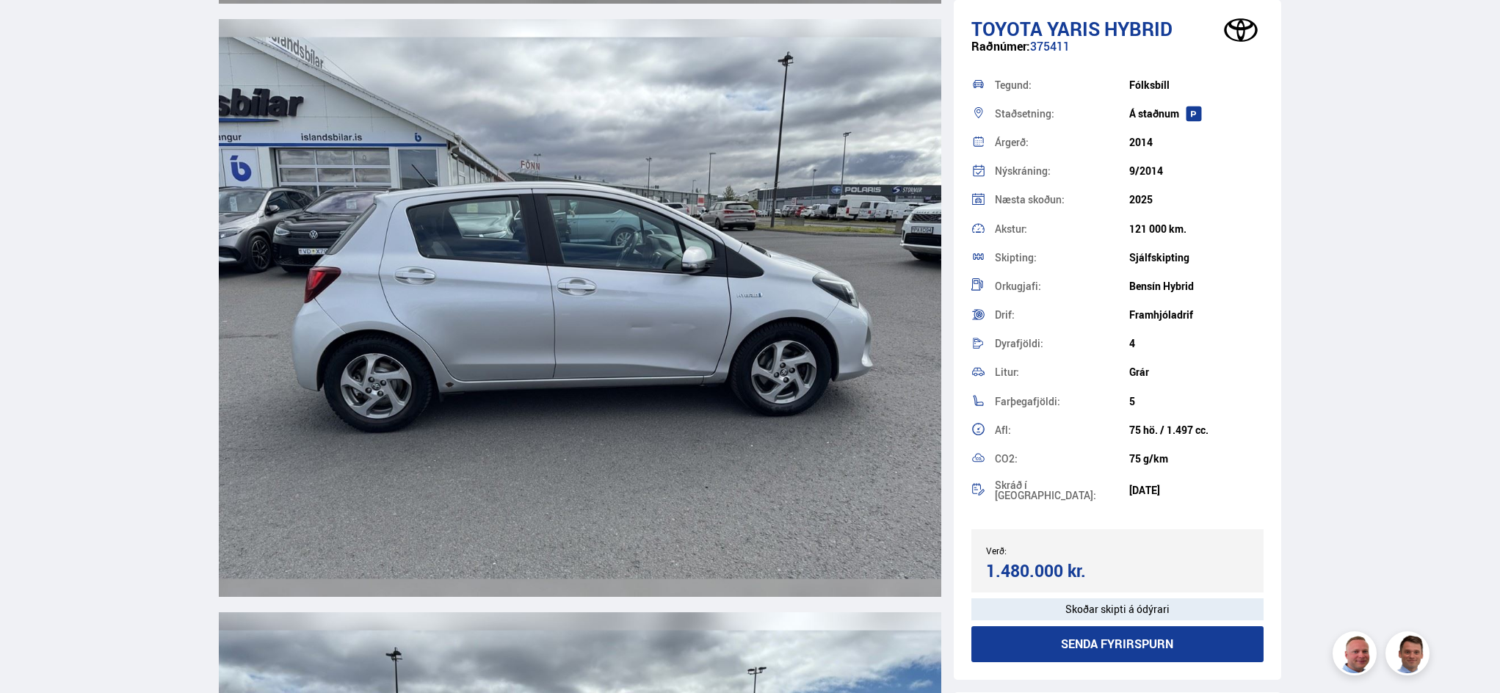
scroll to position [1974, 0]
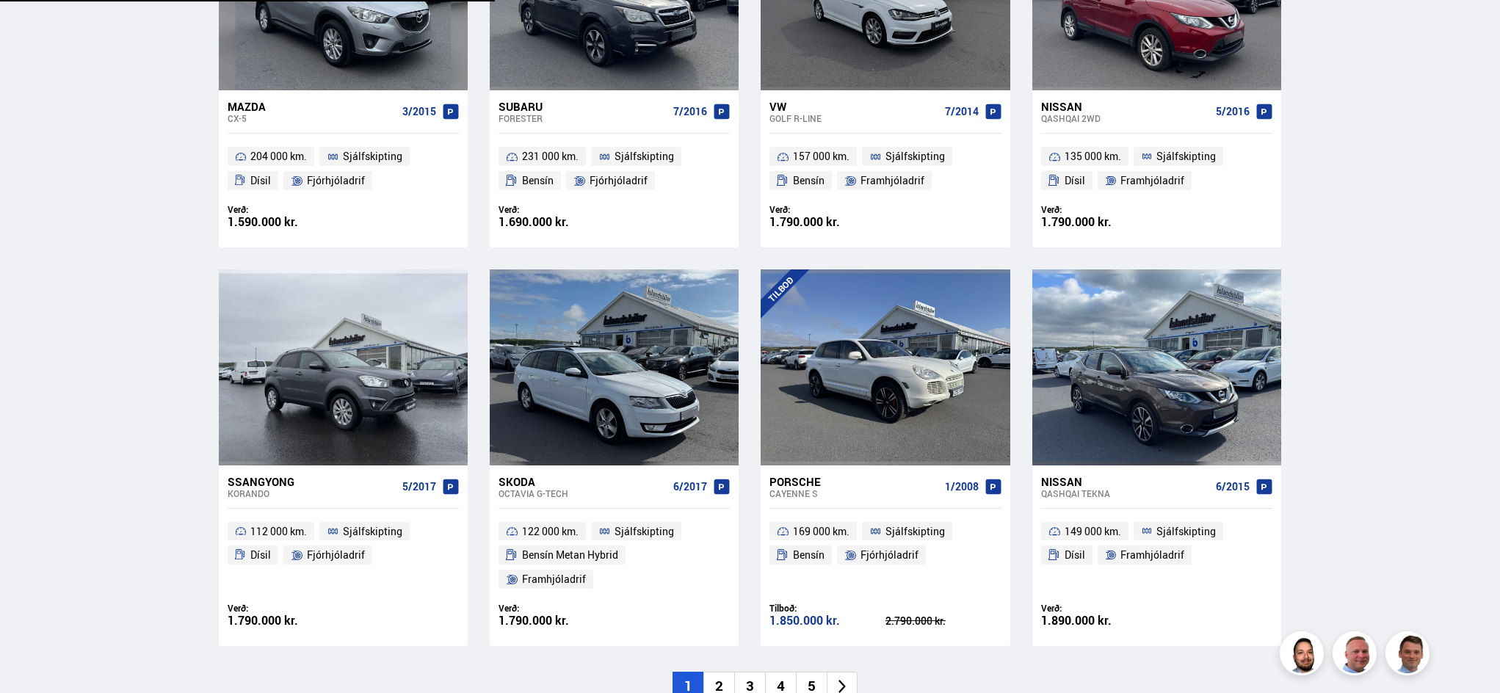
scroll to position [1068, 0]
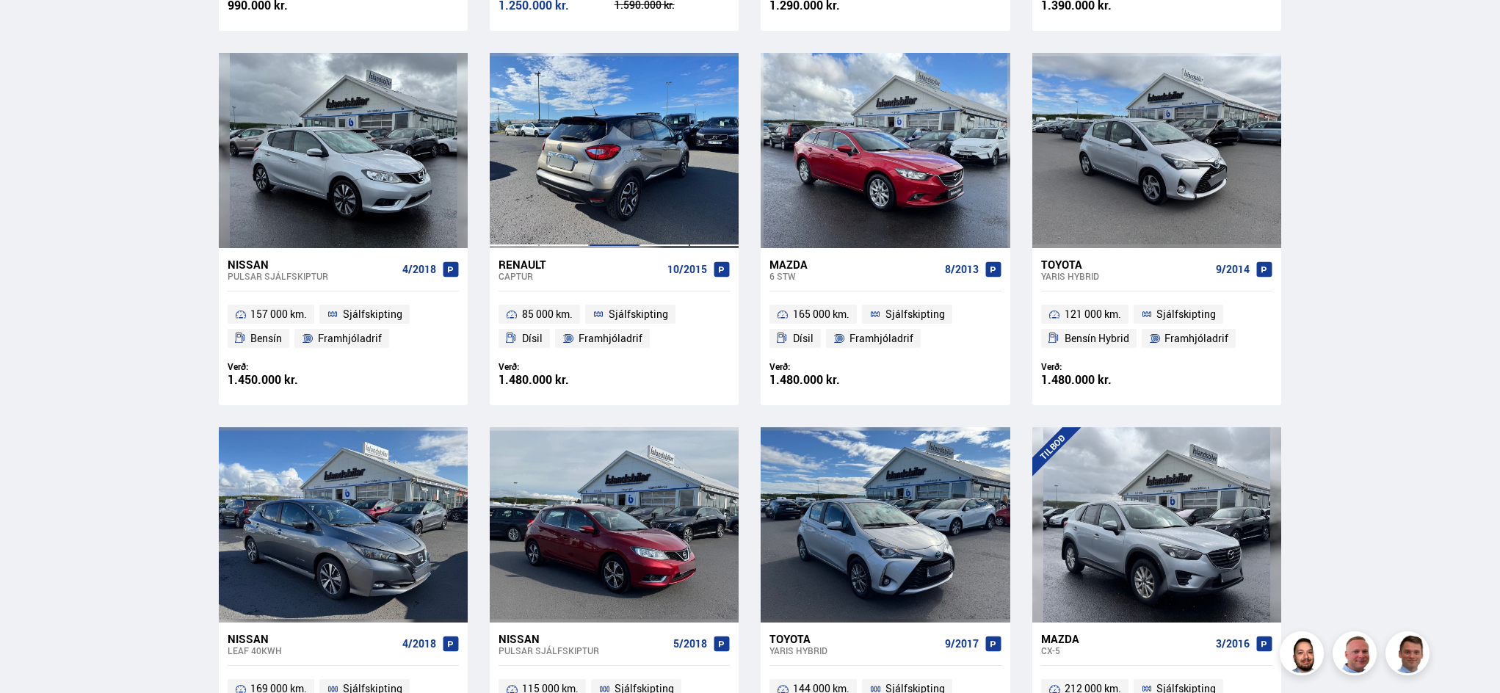
click at [609, 164] on div at bounding box center [614, 150] width 50 height 195
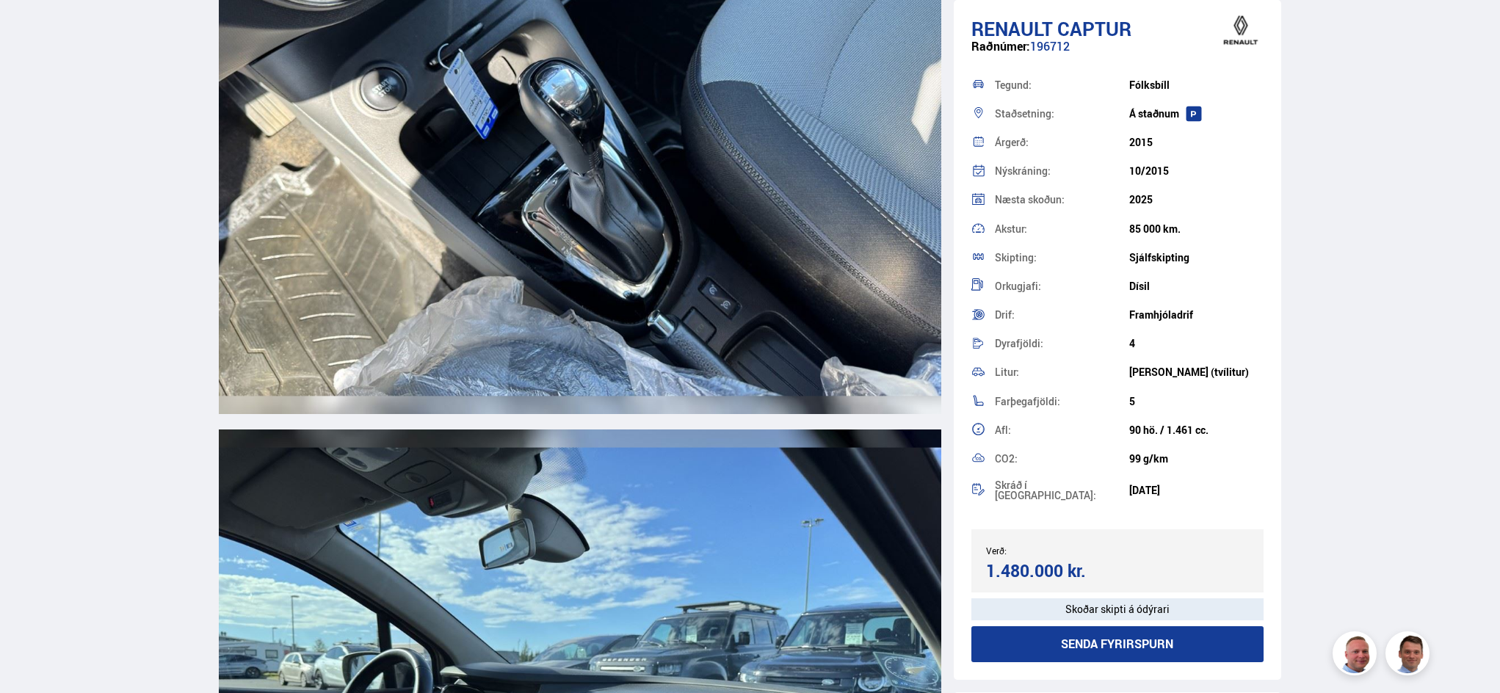
scroll to position [9245, 0]
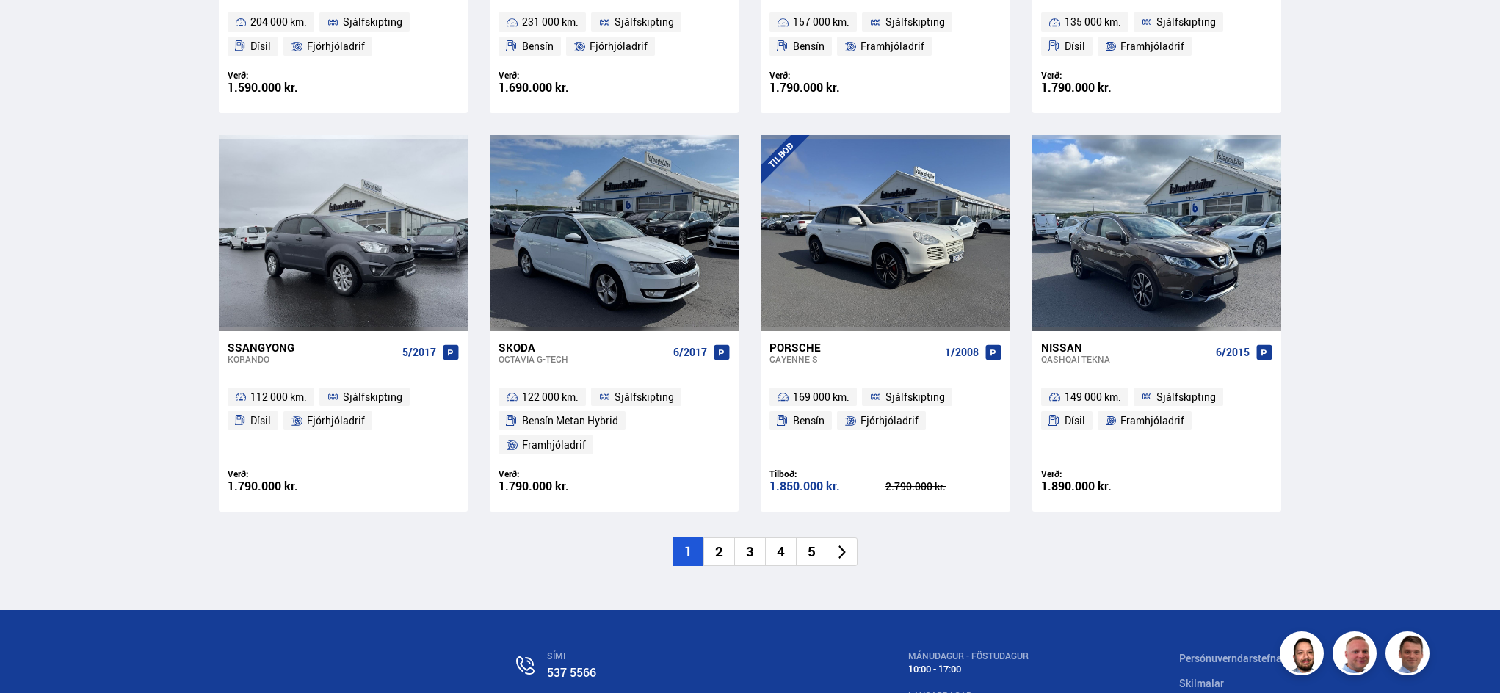
scroll to position [2201, 0]
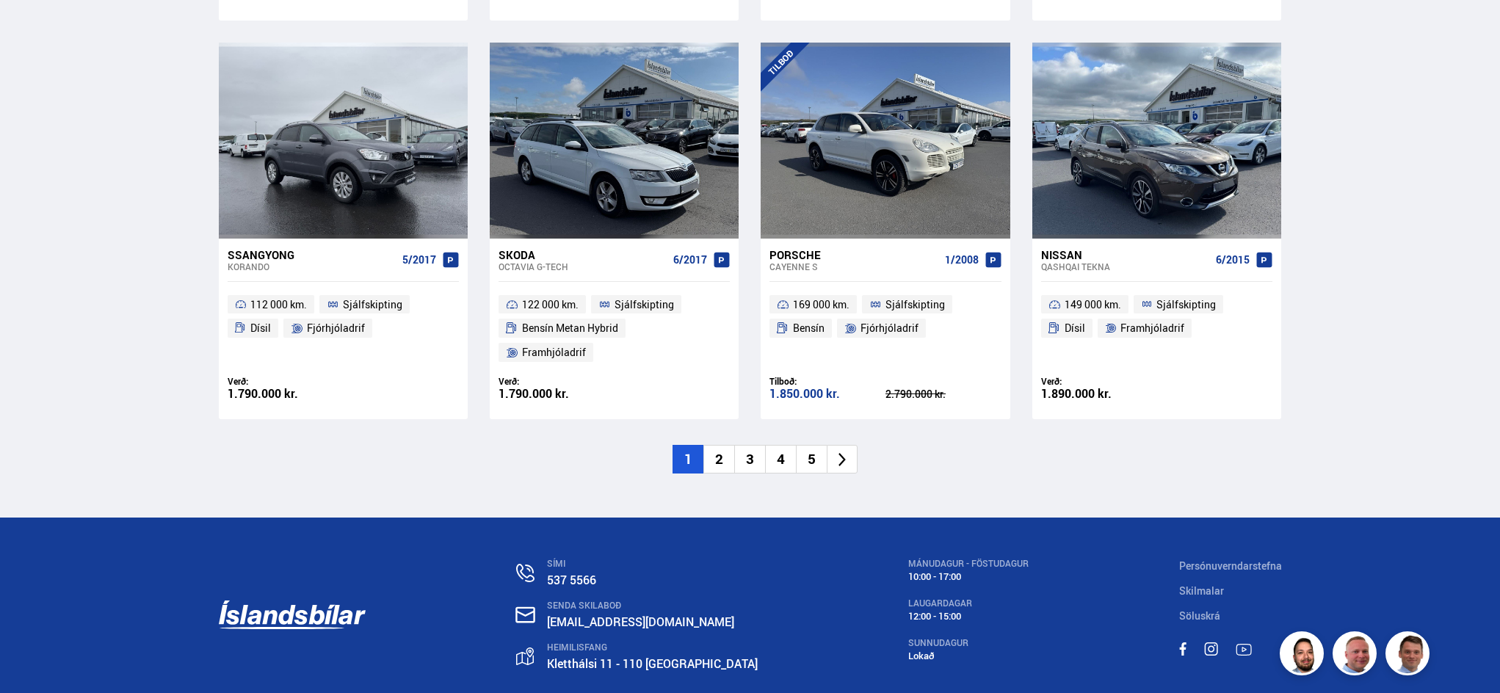
drag, startPoint x: 727, startPoint y: 414, endPoint x: 740, endPoint y: 407, distance: 15.1
click at [727, 445] on li "2" at bounding box center [718, 459] width 31 height 29
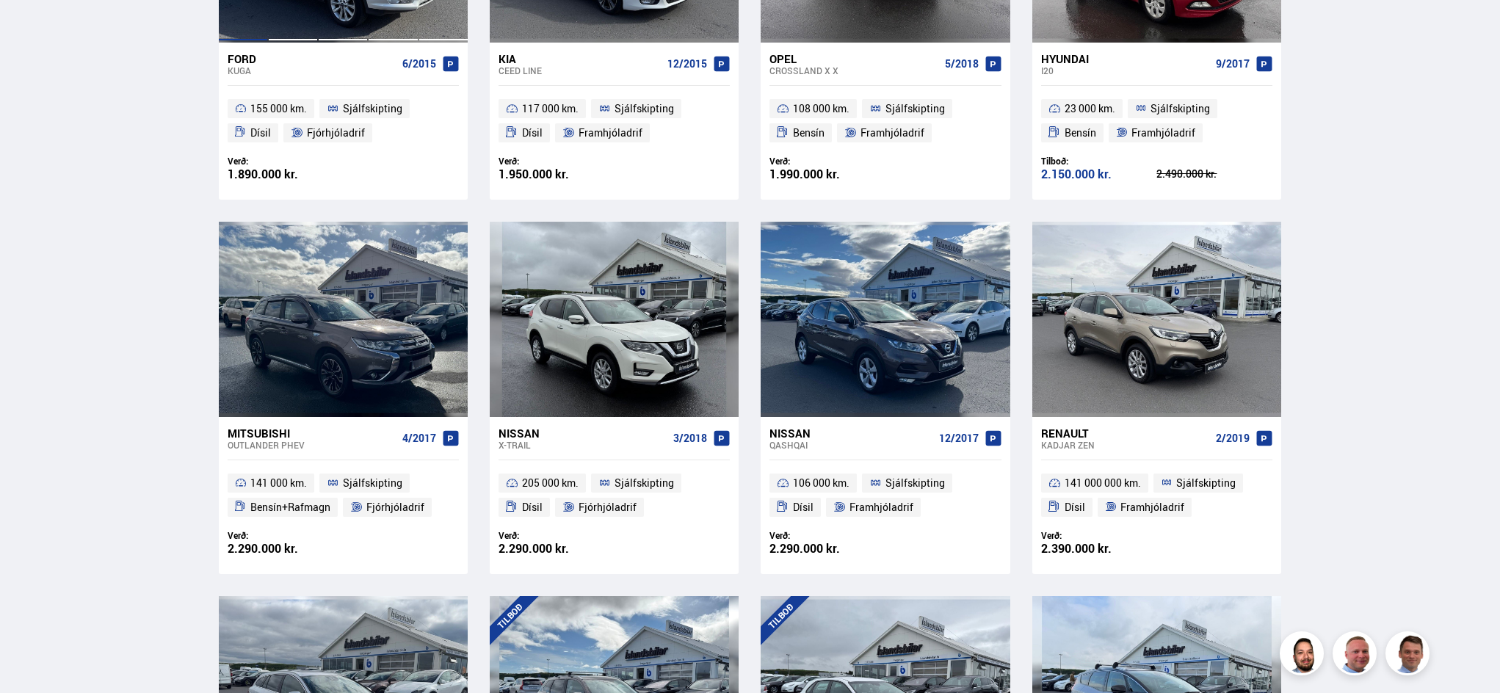
scroll to position [479, 0]
